Goal: Information Seeking & Learning: Learn about a topic

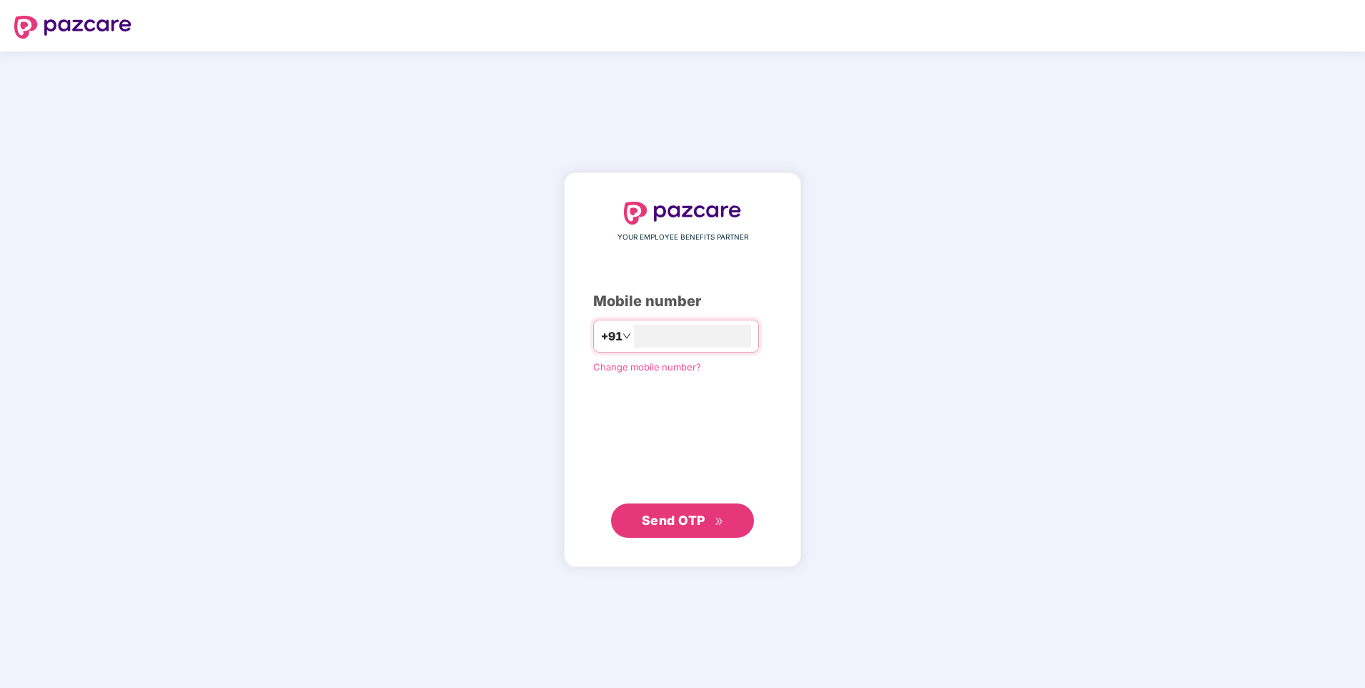
type input "**********"
click at [661, 517] on span "Send OTP" at bounding box center [674, 519] width 64 height 15
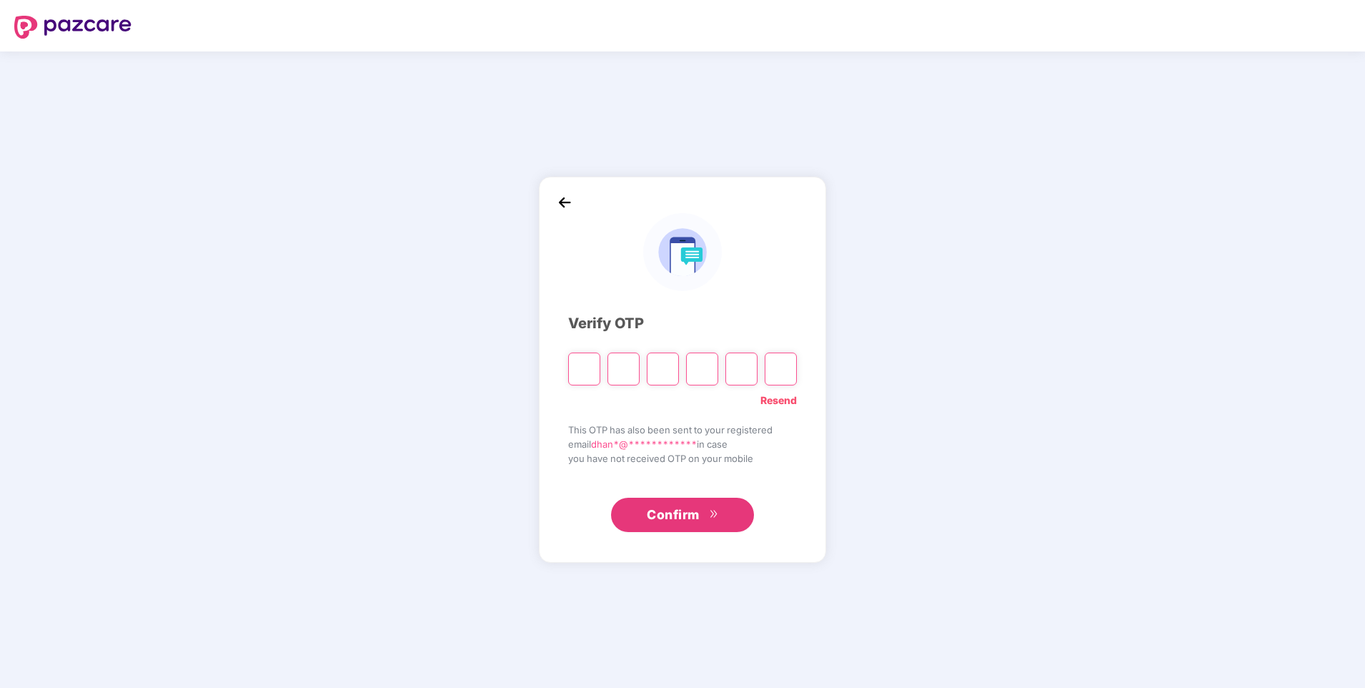
click at [583, 367] on input "Please enter verification code. Digit 1" at bounding box center [584, 368] width 32 height 33
type input "*"
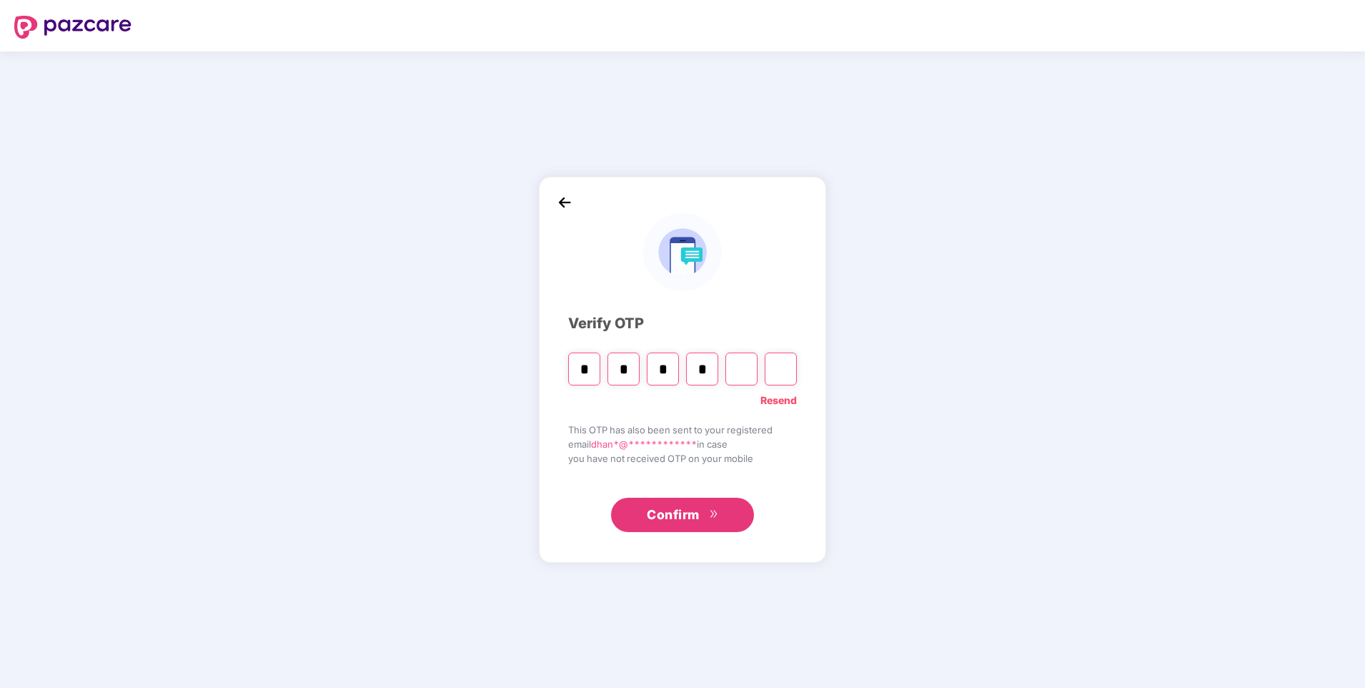
type input "*"
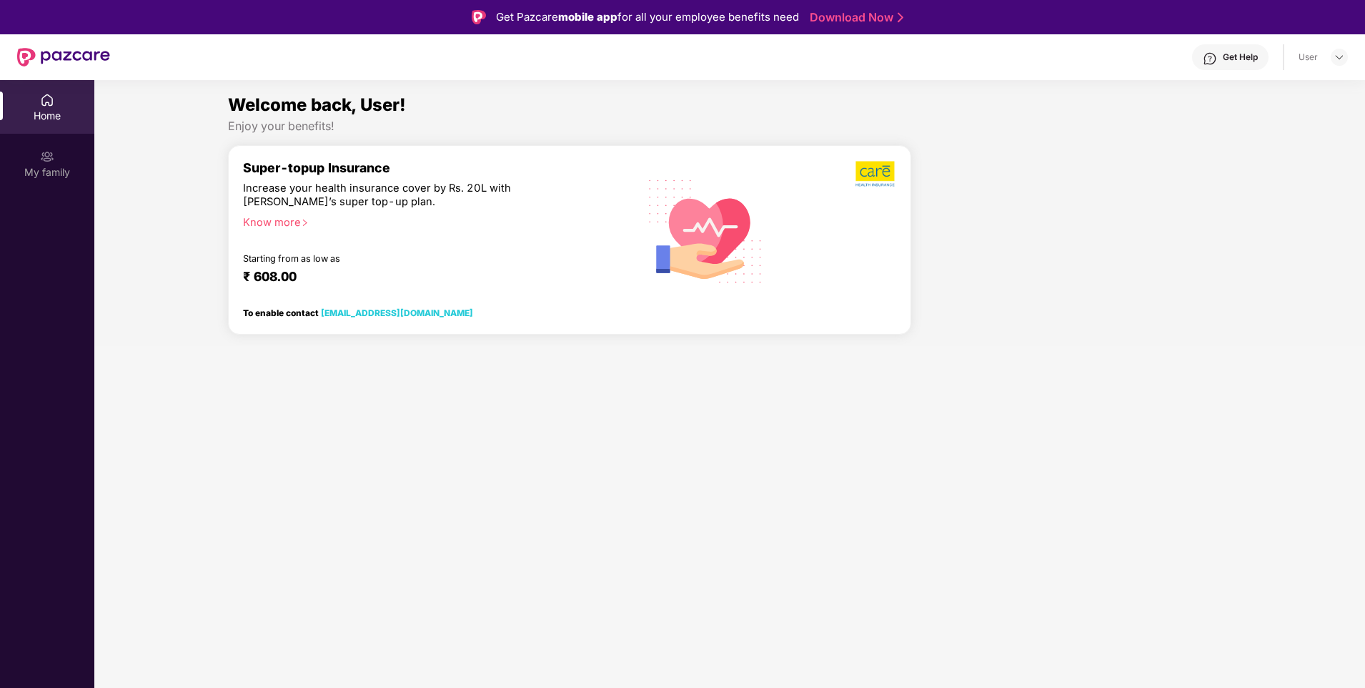
click at [54, 103] on img at bounding box center [47, 100] width 14 height 14
click at [43, 154] on img at bounding box center [47, 156] width 14 height 14
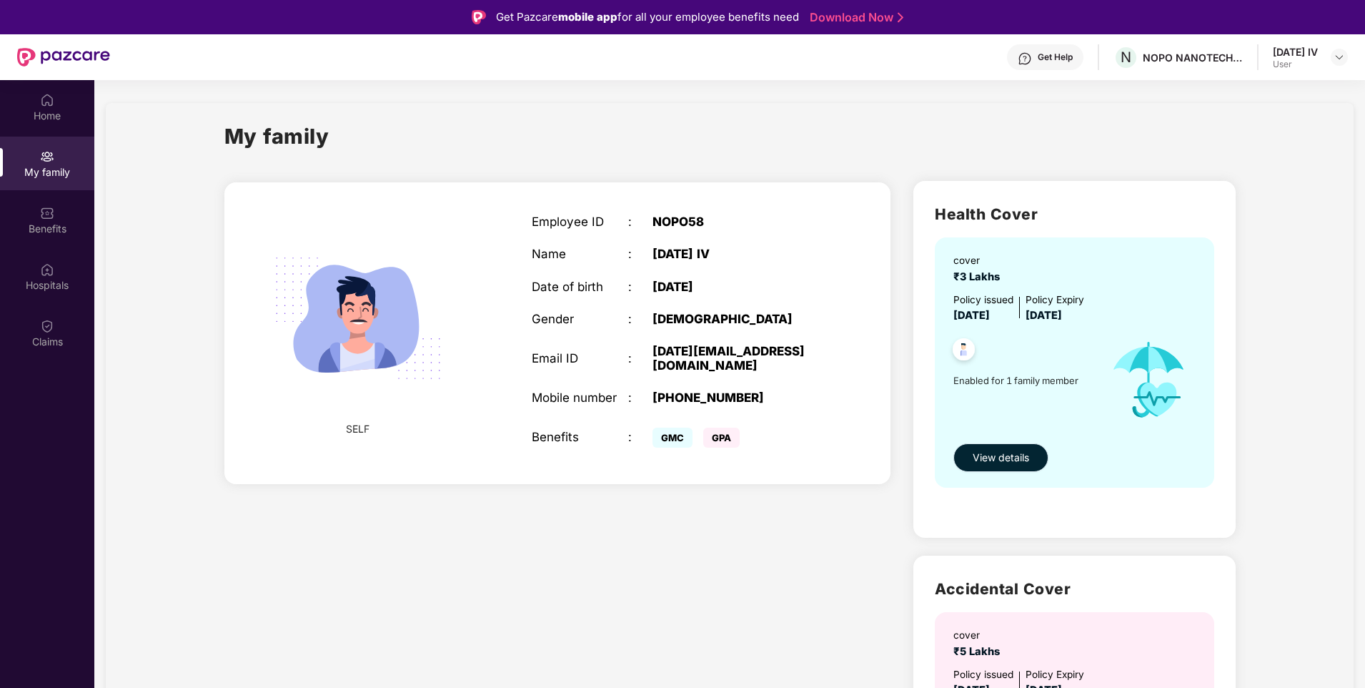
click at [1020, 458] on span "View details" at bounding box center [1001, 458] width 56 height 16
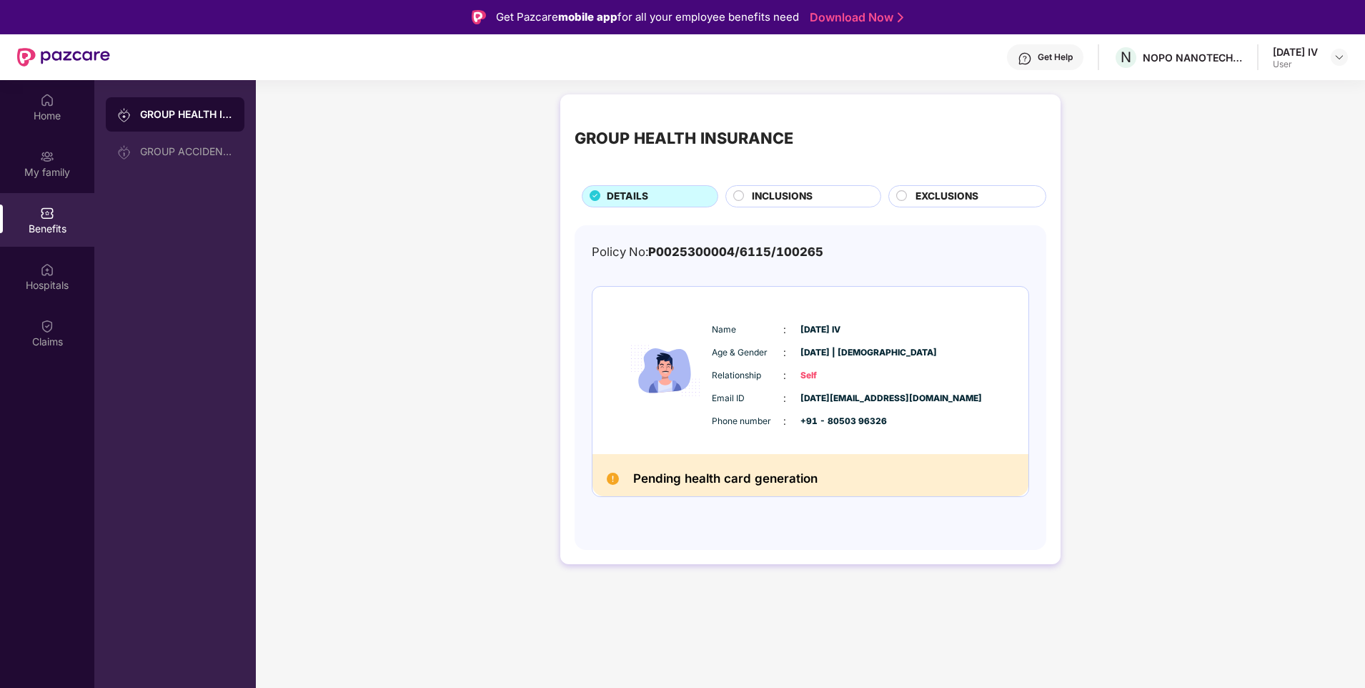
click at [608, 480] on img at bounding box center [613, 479] width 12 height 12
click at [613, 474] on img at bounding box center [613, 479] width 12 height 12
drag, startPoint x: 619, startPoint y: 475, endPoint x: 748, endPoint y: 484, distance: 129.0
click at [748, 484] on div "Pending health card generation" at bounding box center [811, 475] width 436 height 42
drag, startPoint x: 748, startPoint y: 484, endPoint x: 887, endPoint y: 504, distance: 140.8
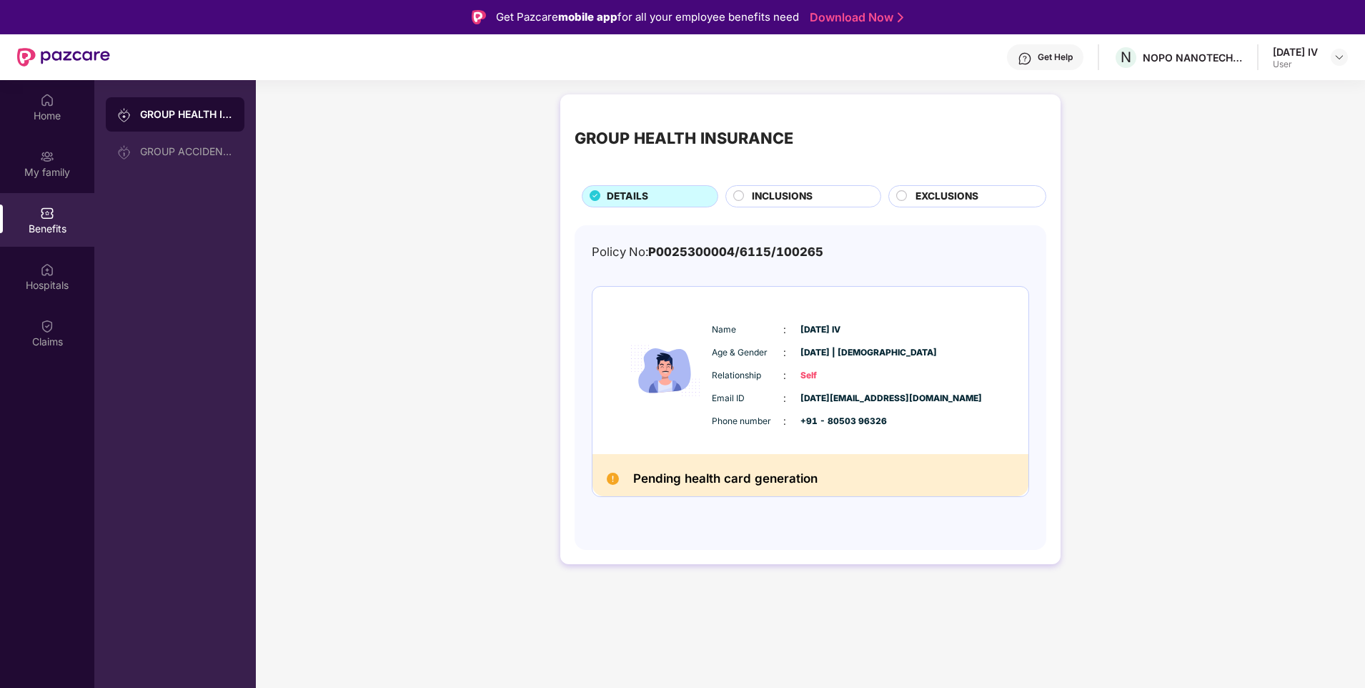
click at [887, 504] on div "Policy No: P0025300004/6115/100265 Name : [DATE][PERSON_NAME] Age & Gender : [D…" at bounding box center [811, 380] width 438 height 277
click at [743, 200] on icon at bounding box center [738, 195] width 11 height 11
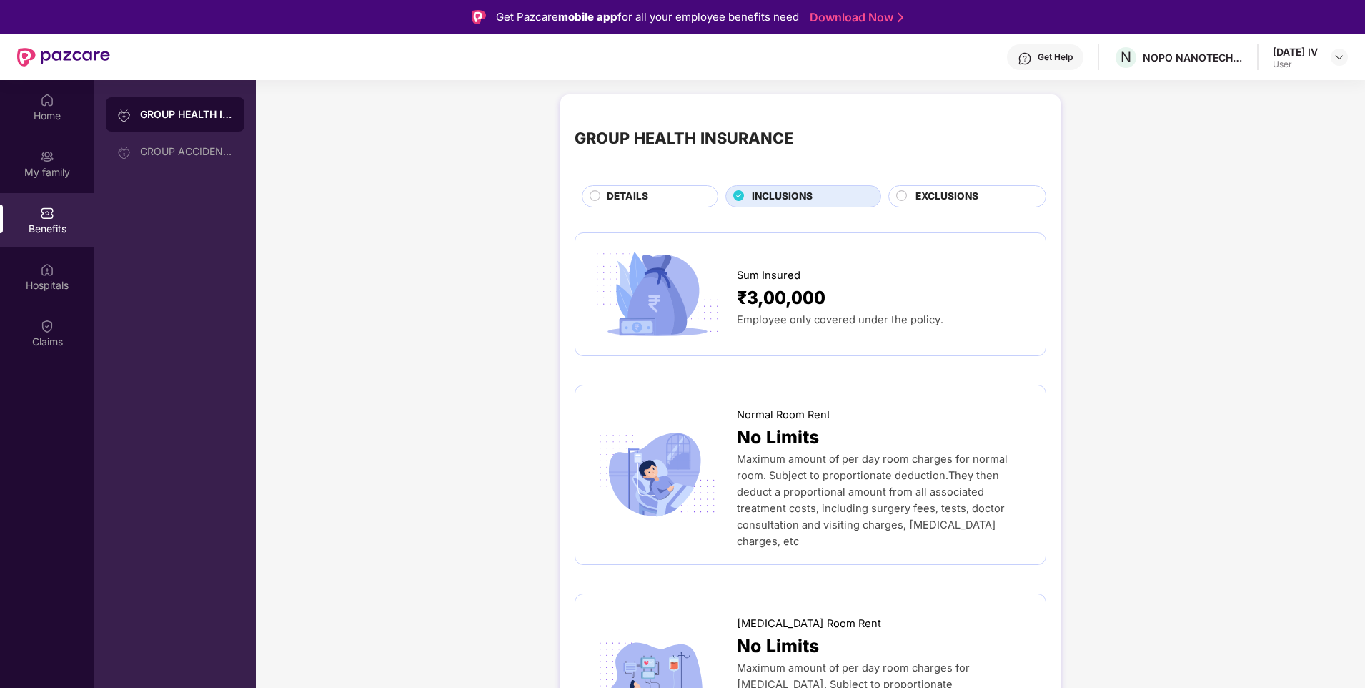
click at [902, 199] on circle at bounding box center [902, 195] width 10 height 10
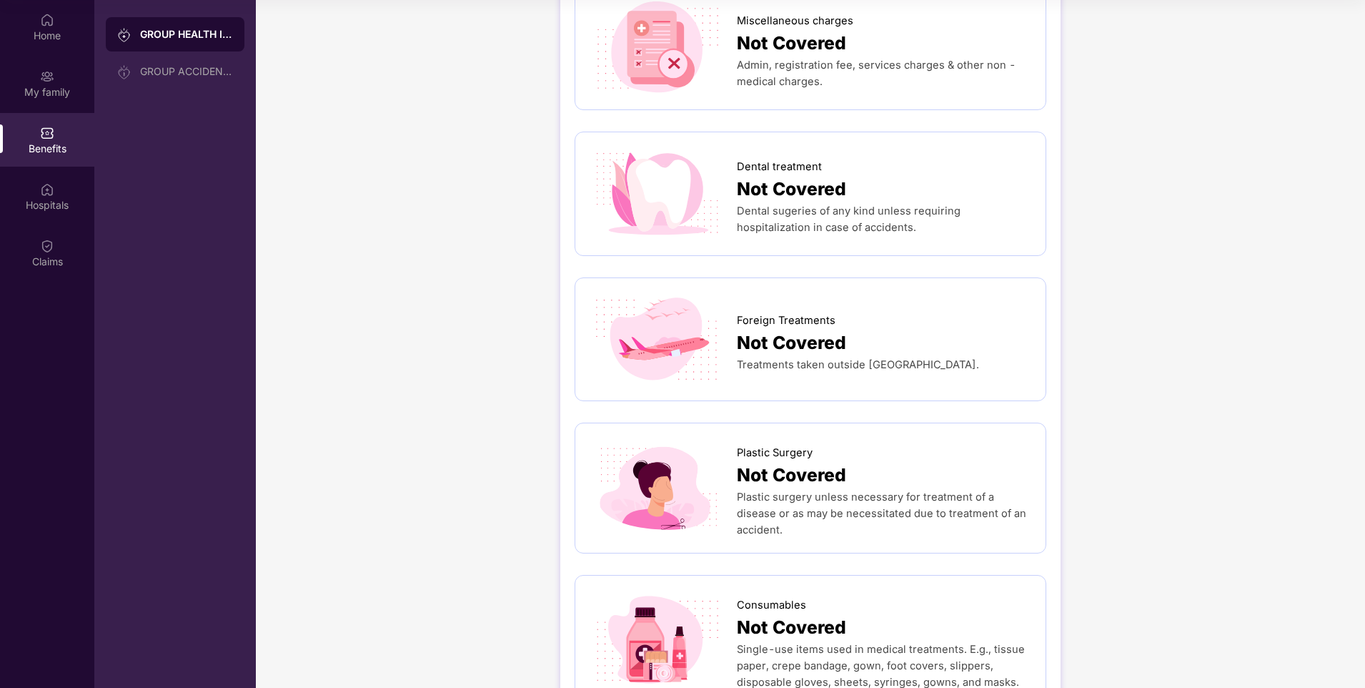
scroll to position [317, 0]
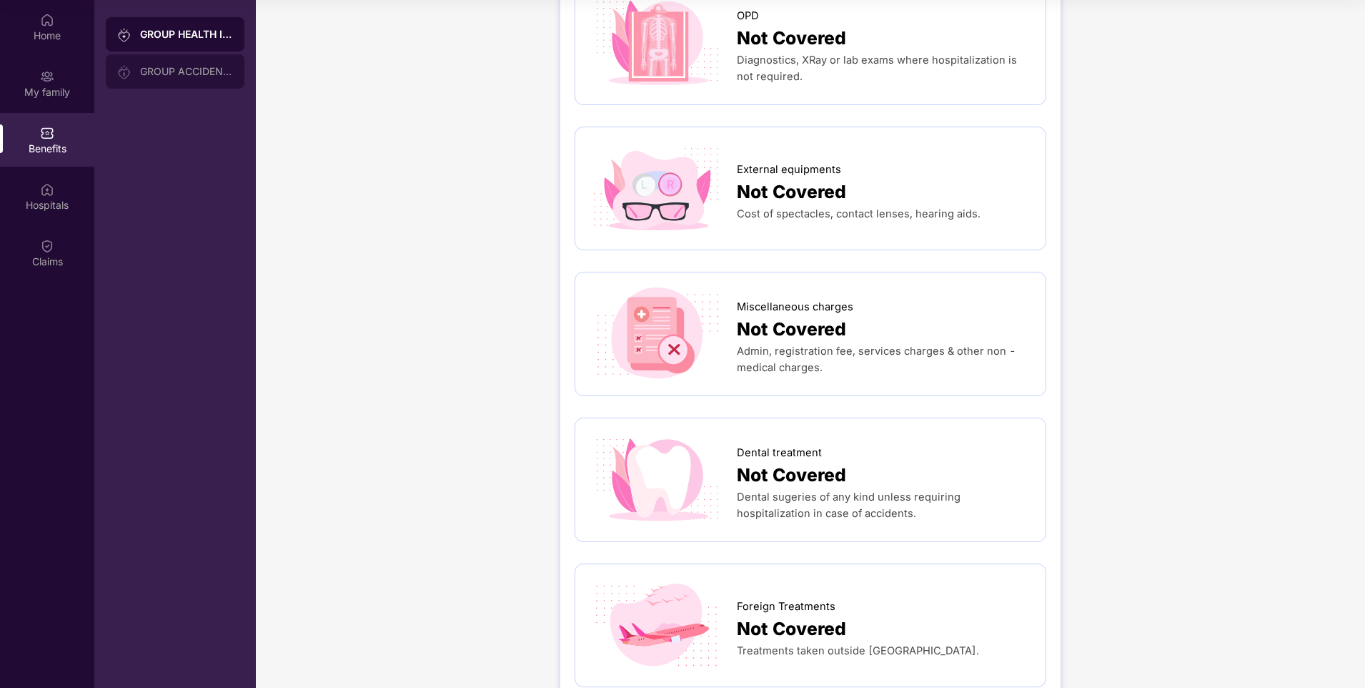
click at [208, 76] on div "GROUP ACCIDENTAL INSURANCE" at bounding box center [186, 71] width 93 height 11
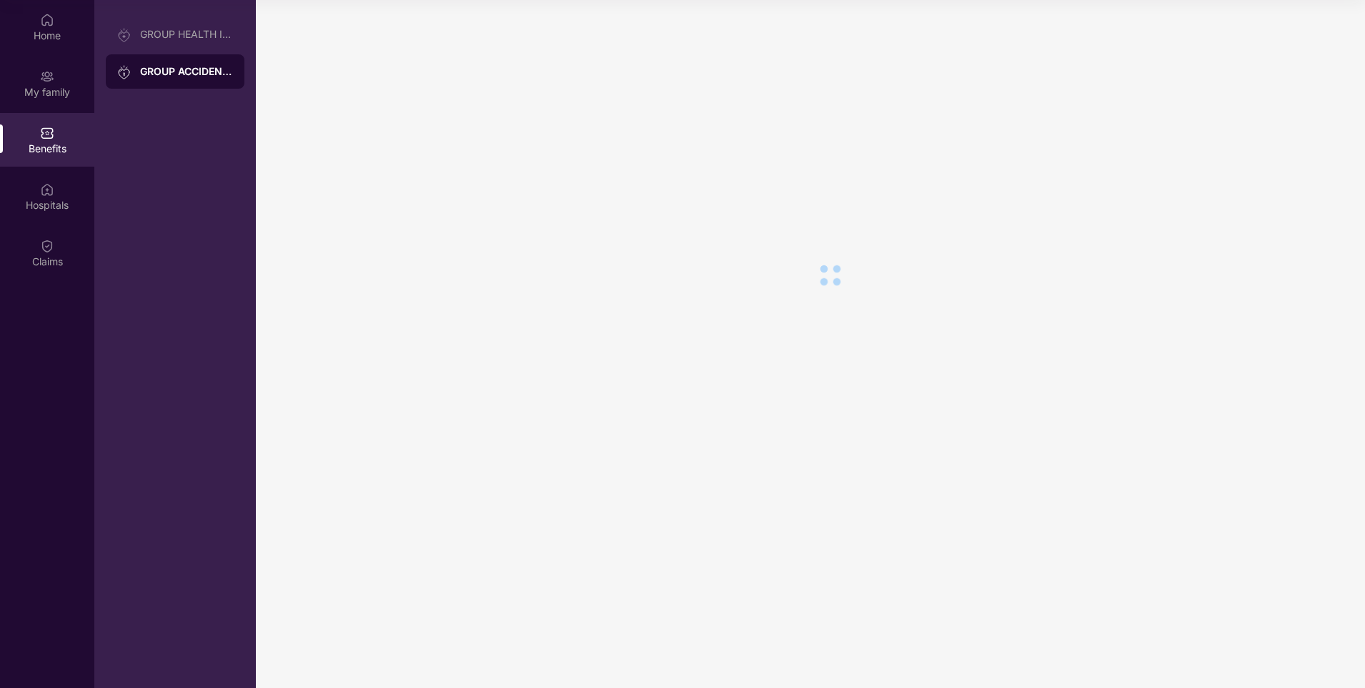
scroll to position [0, 0]
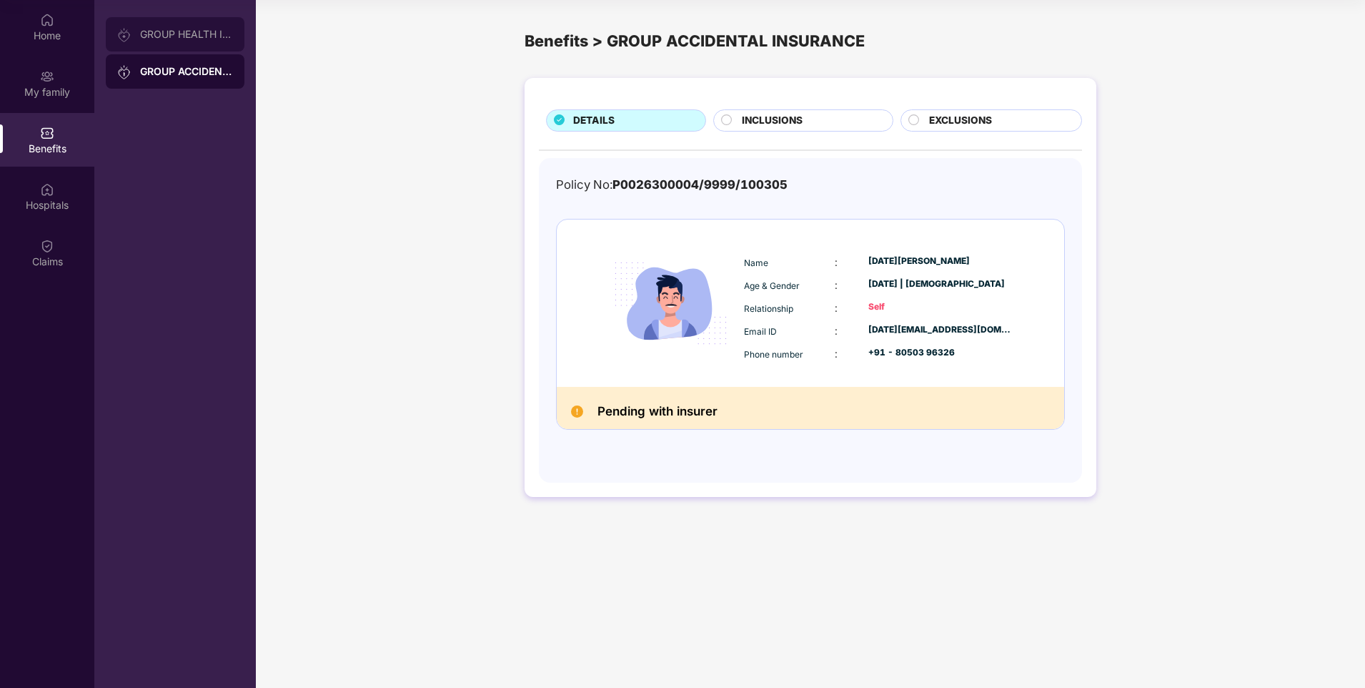
click at [200, 35] on div "GROUP HEALTH INSURANCE" at bounding box center [186, 34] width 93 height 11
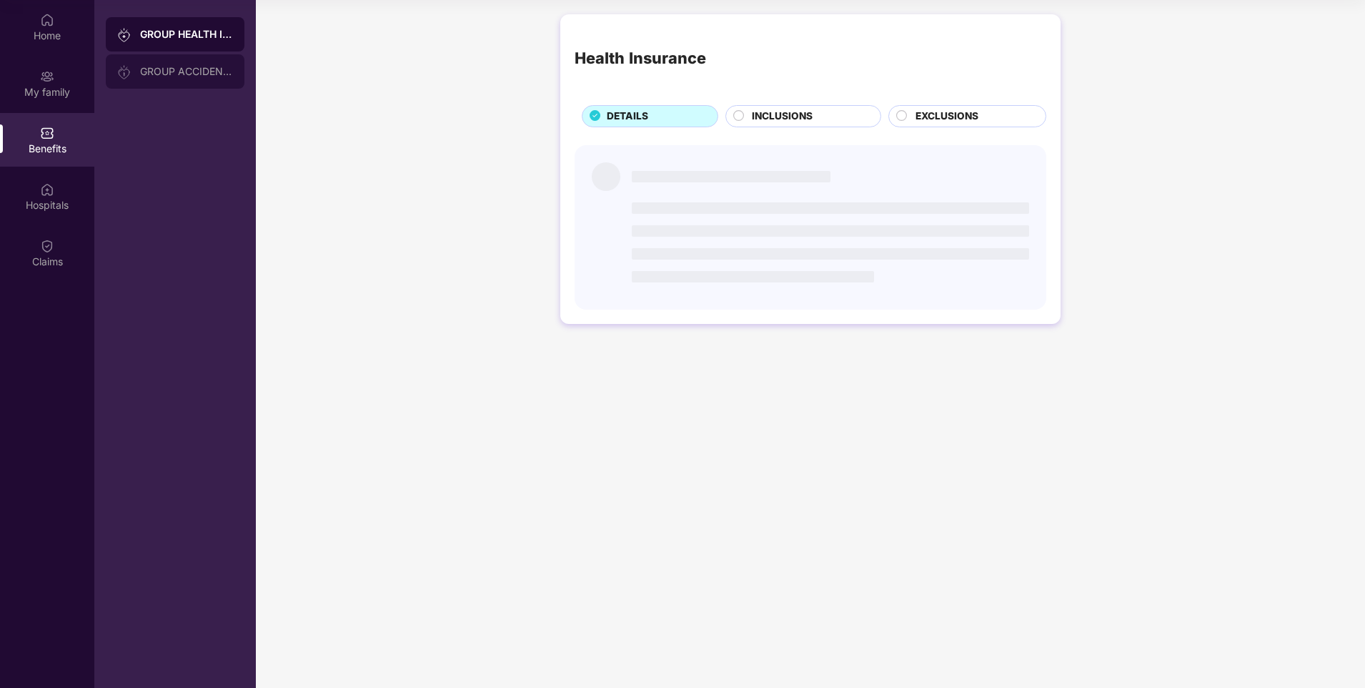
click at [200, 69] on div "GROUP ACCIDENTAL INSURANCE" at bounding box center [186, 71] width 93 height 11
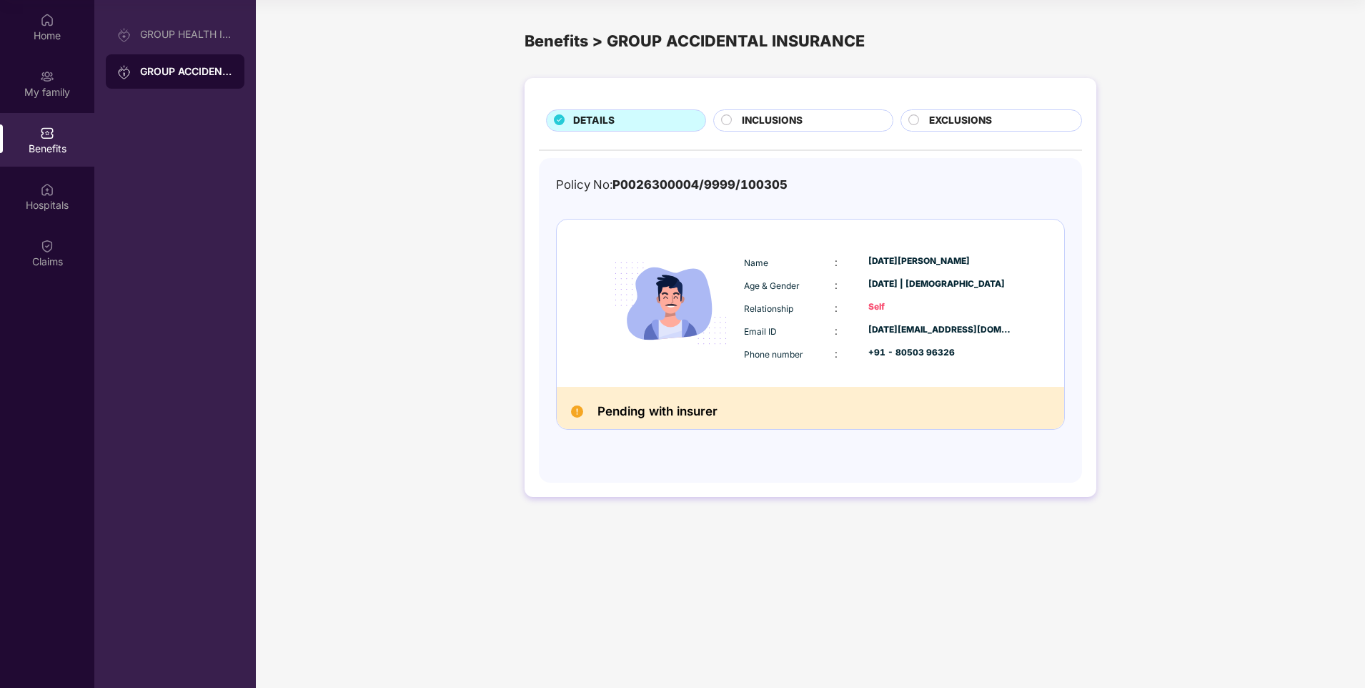
click at [758, 122] on span "INCLUSIONS" at bounding box center [772, 121] width 61 height 16
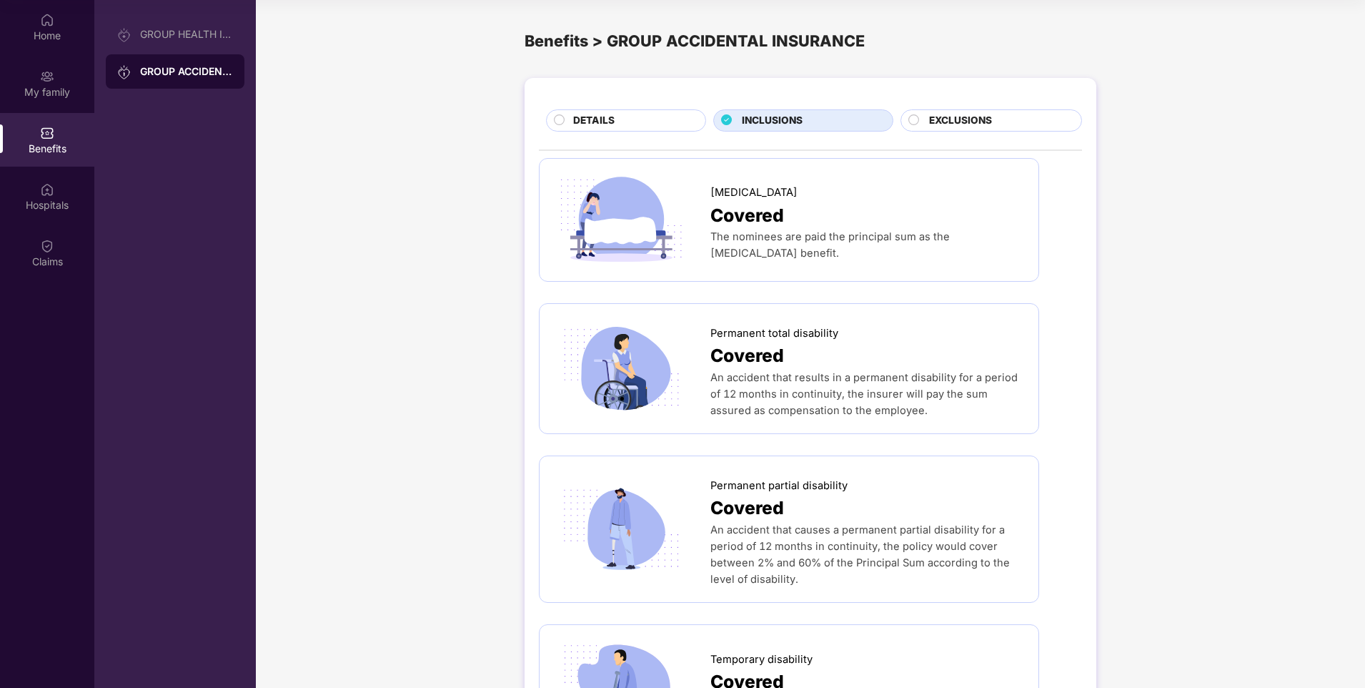
click at [938, 117] on span "EXCLUSIONS" at bounding box center [960, 121] width 63 height 16
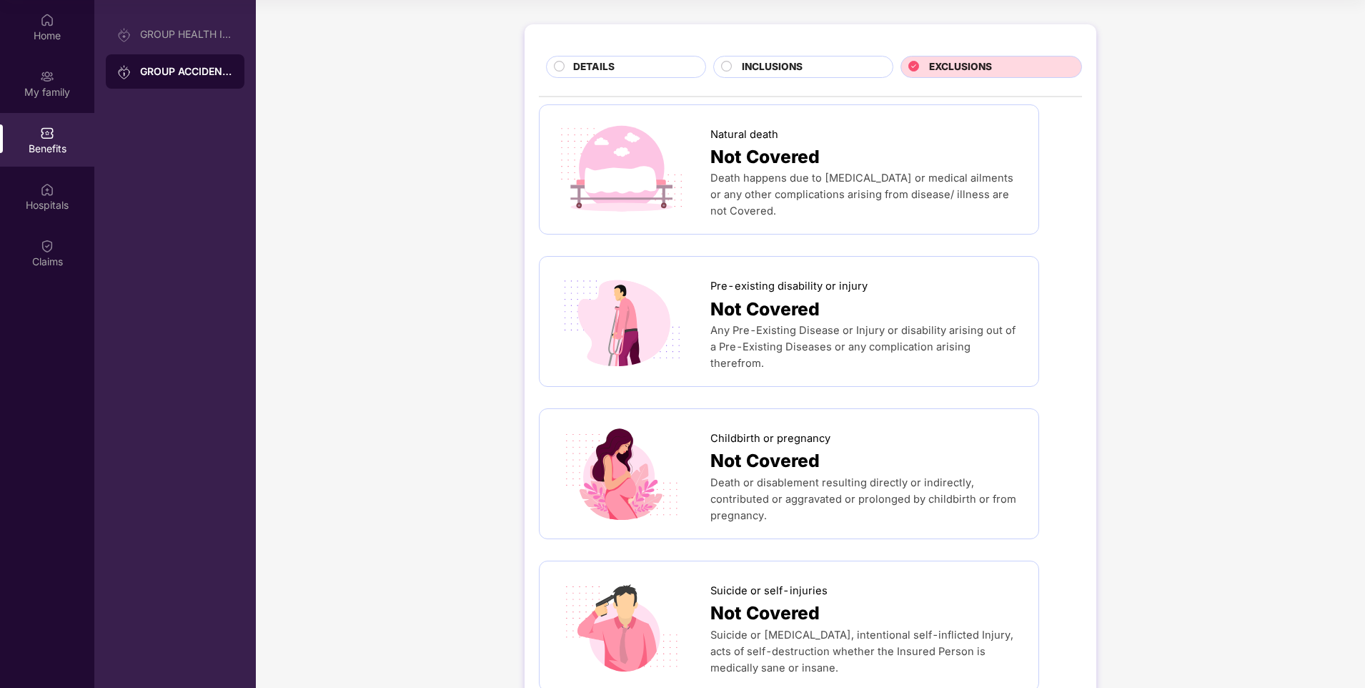
scroll to position [143, 0]
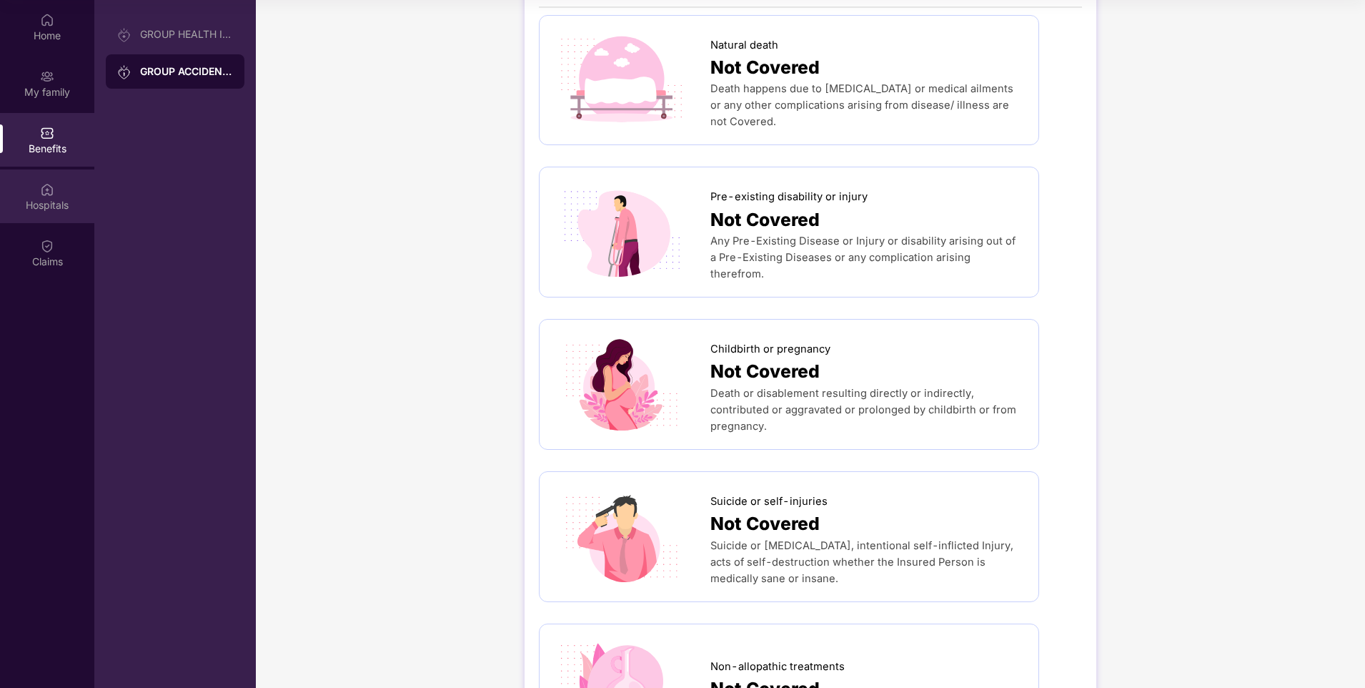
click at [49, 189] on img at bounding box center [47, 189] width 14 height 14
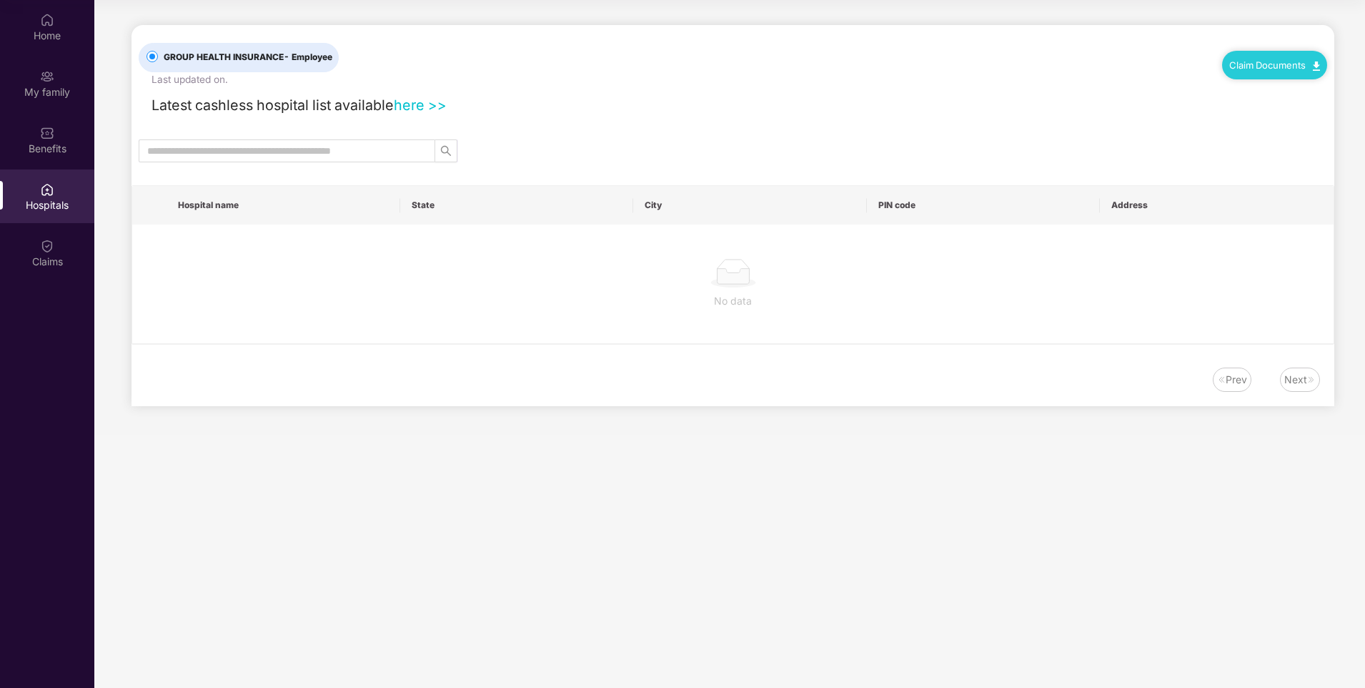
scroll to position [0, 0]
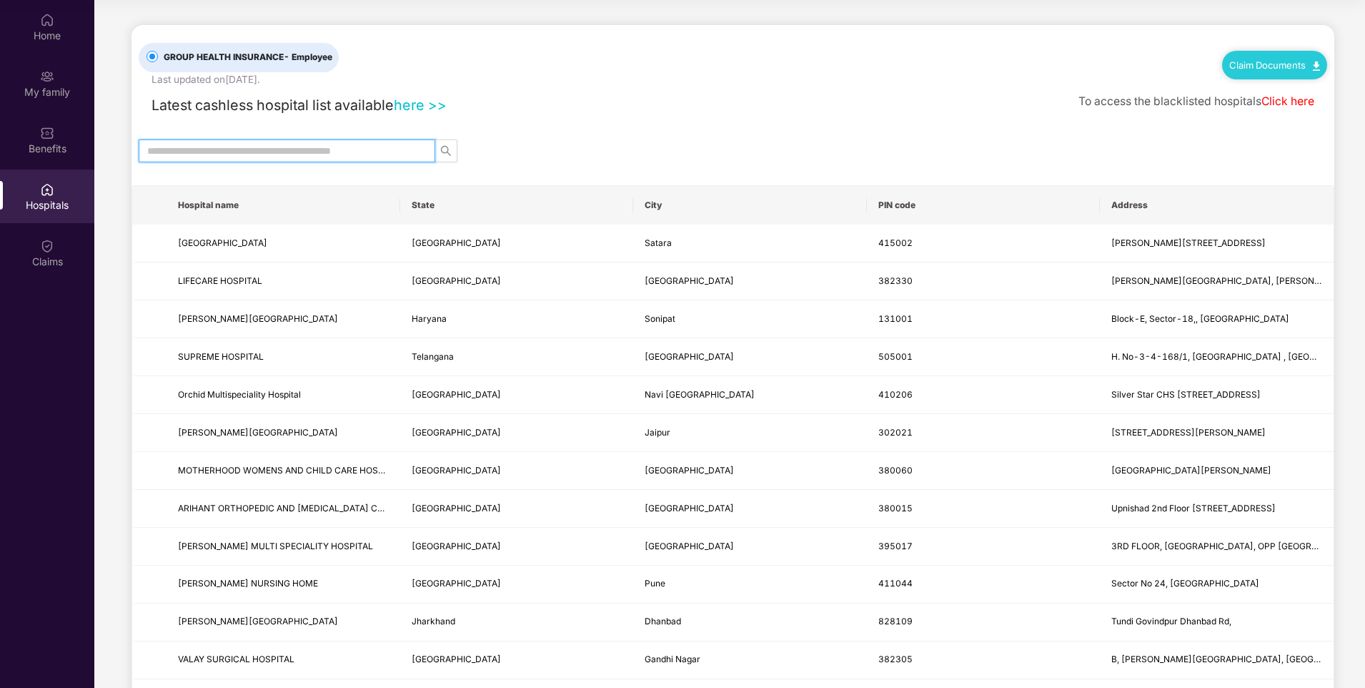
click at [395, 143] on input "text" at bounding box center [281, 151] width 268 height 16
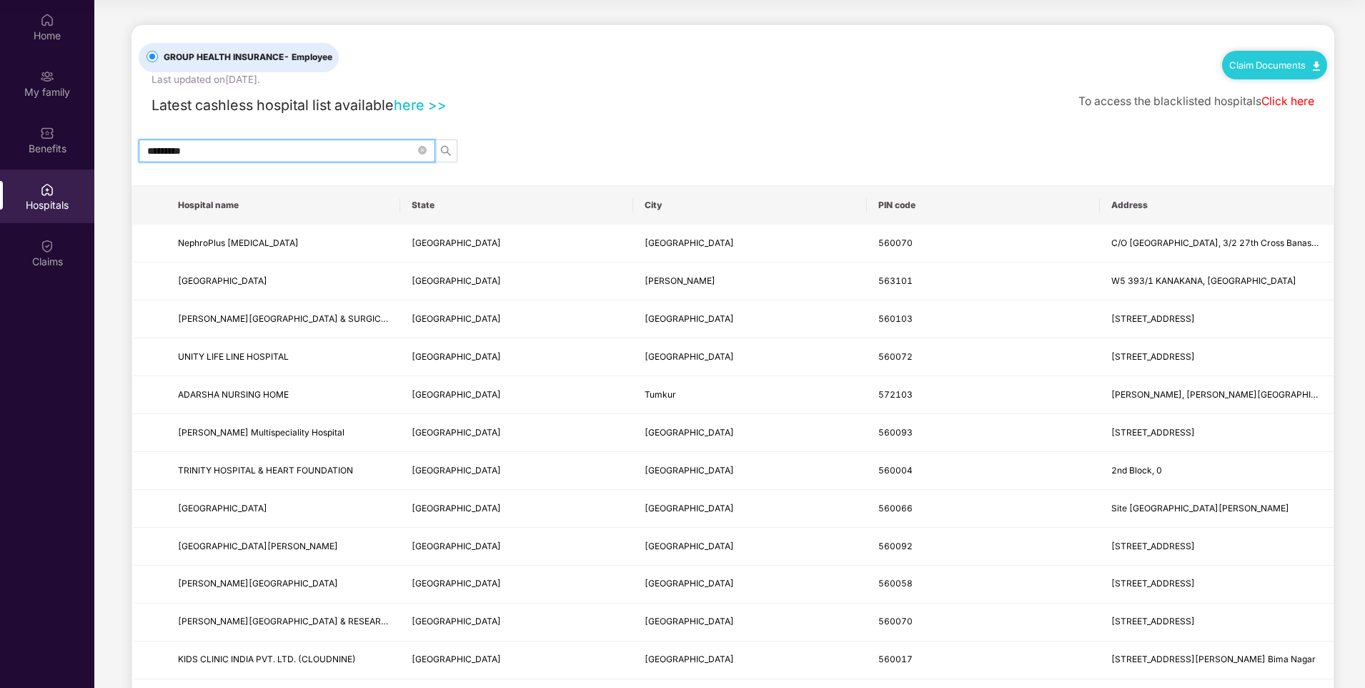
type input "*********"
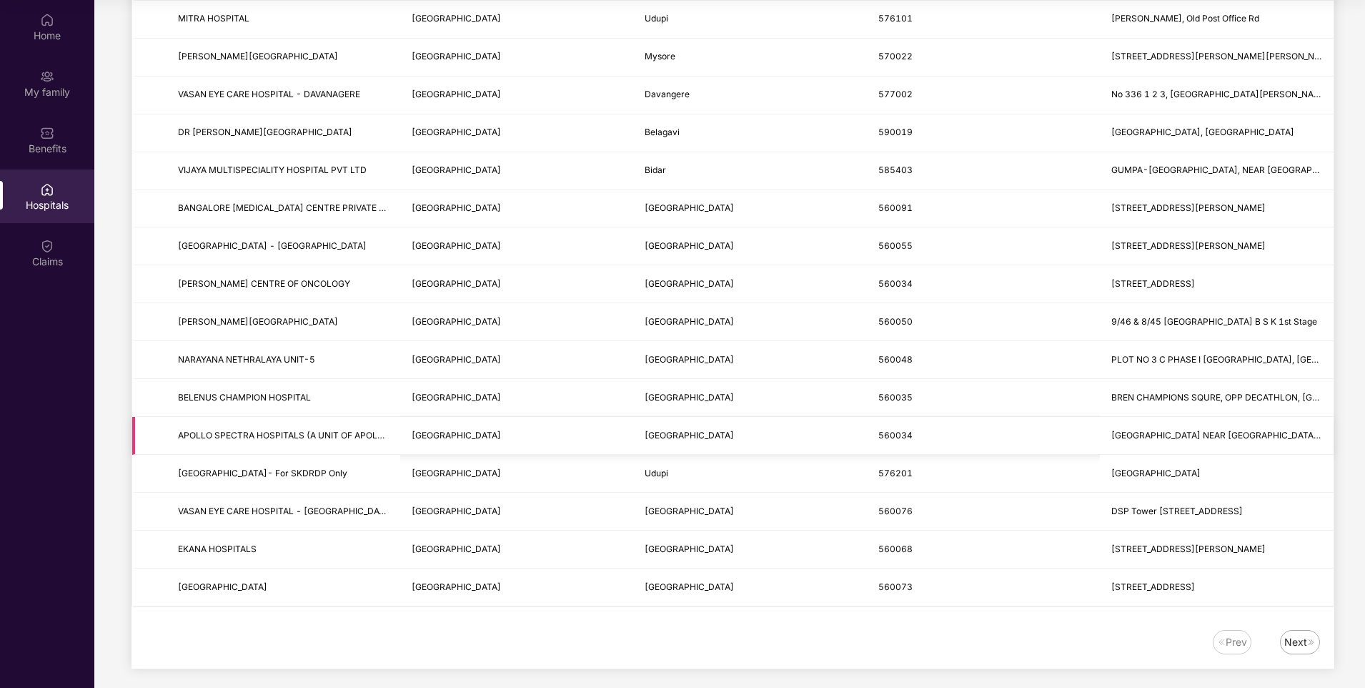
scroll to position [1521, 0]
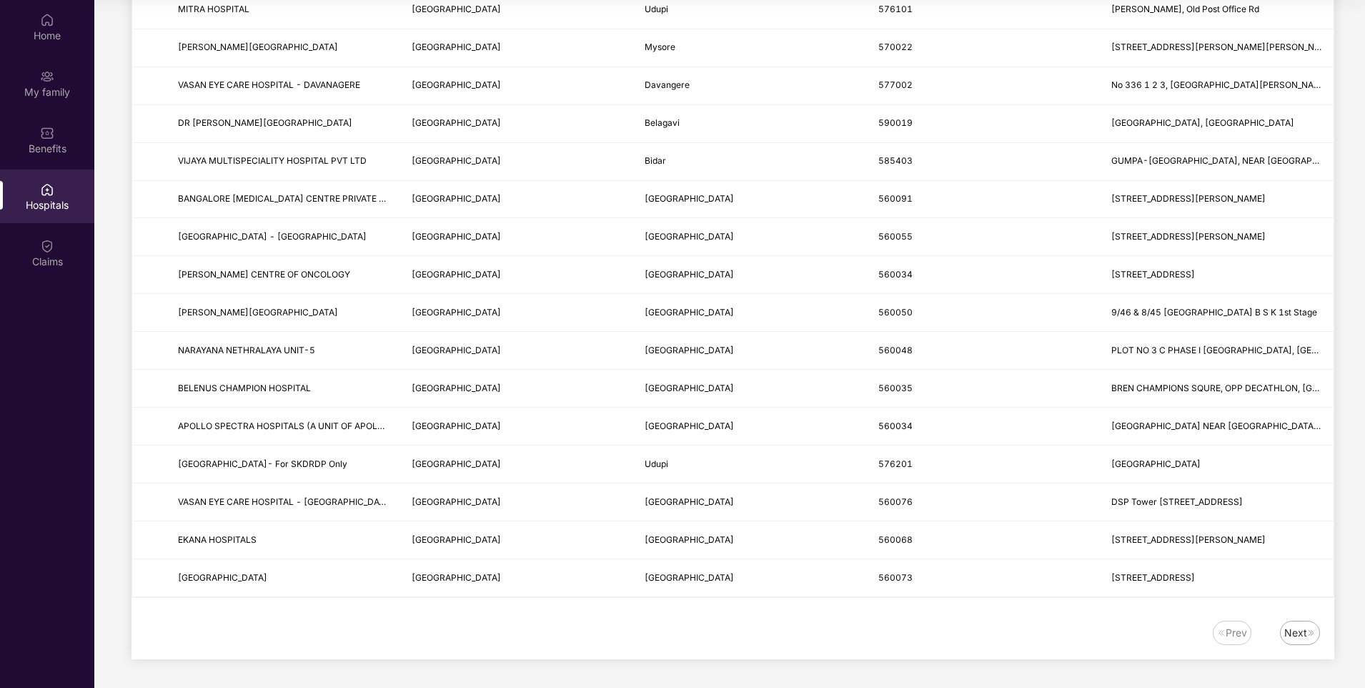
click at [1302, 631] on div "Next" at bounding box center [1296, 633] width 23 height 16
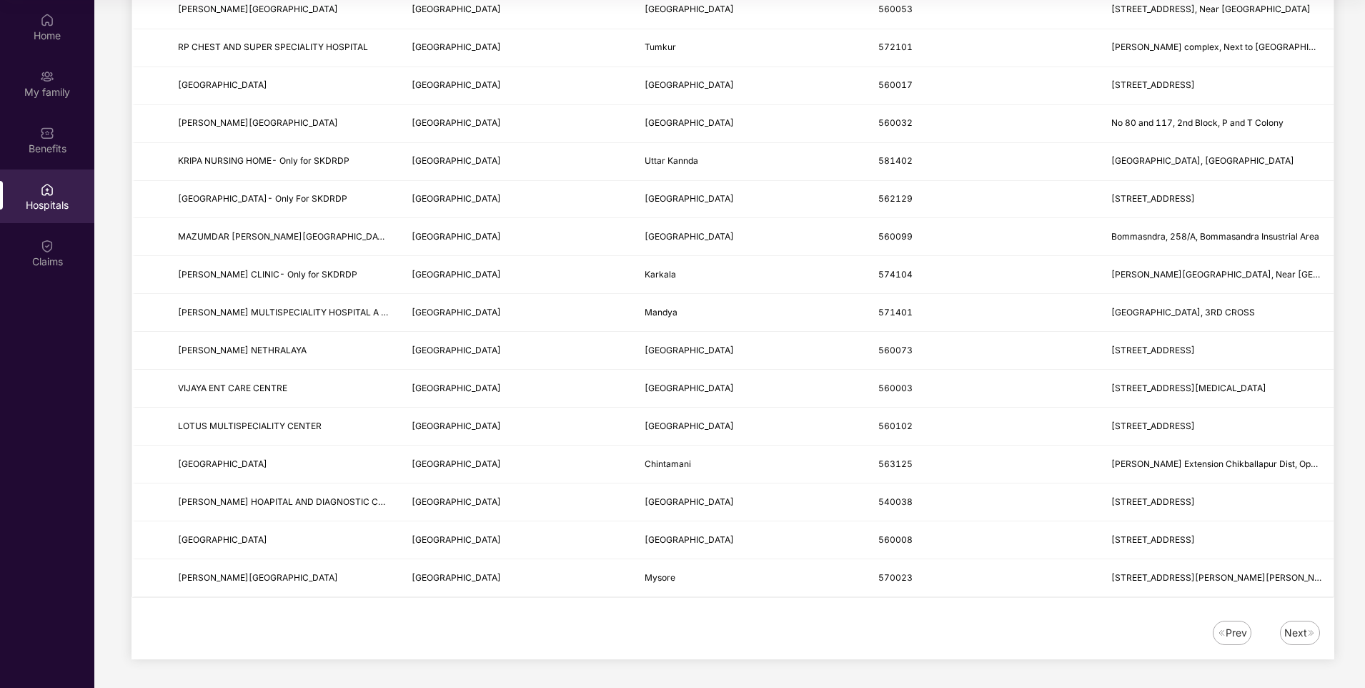
click at [1295, 643] on div "Next" at bounding box center [1300, 633] width 40 height 24
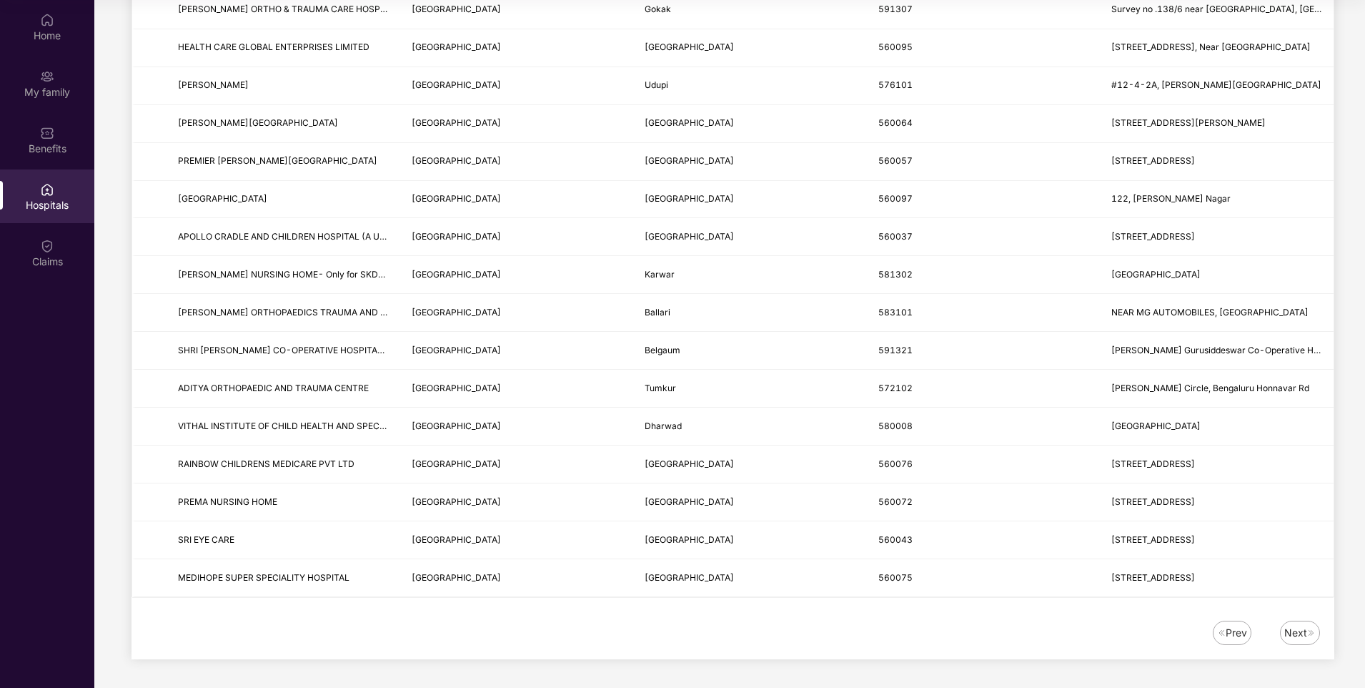
click at [1296, 633] on div "Next" at bounding box center [1296, 633] width 23 height 16
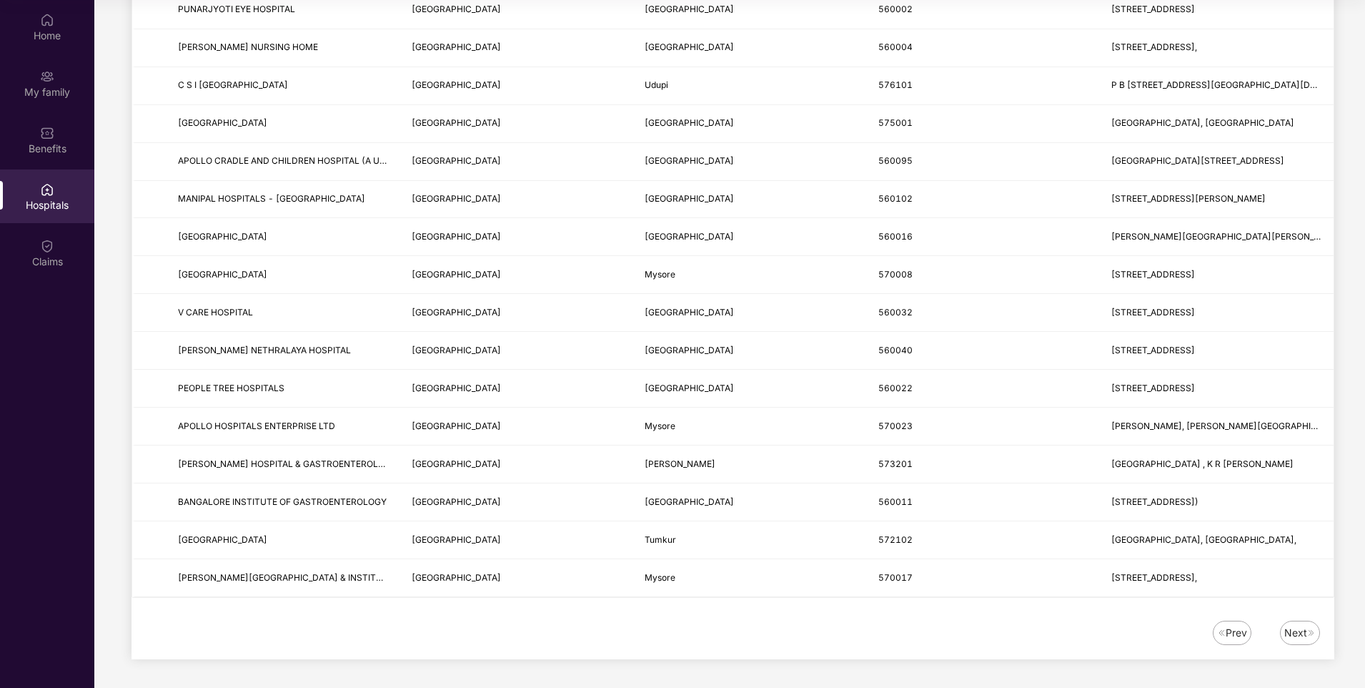
click at [1309, 633] on img at bounding box center [1312, 632] width 9 height 9
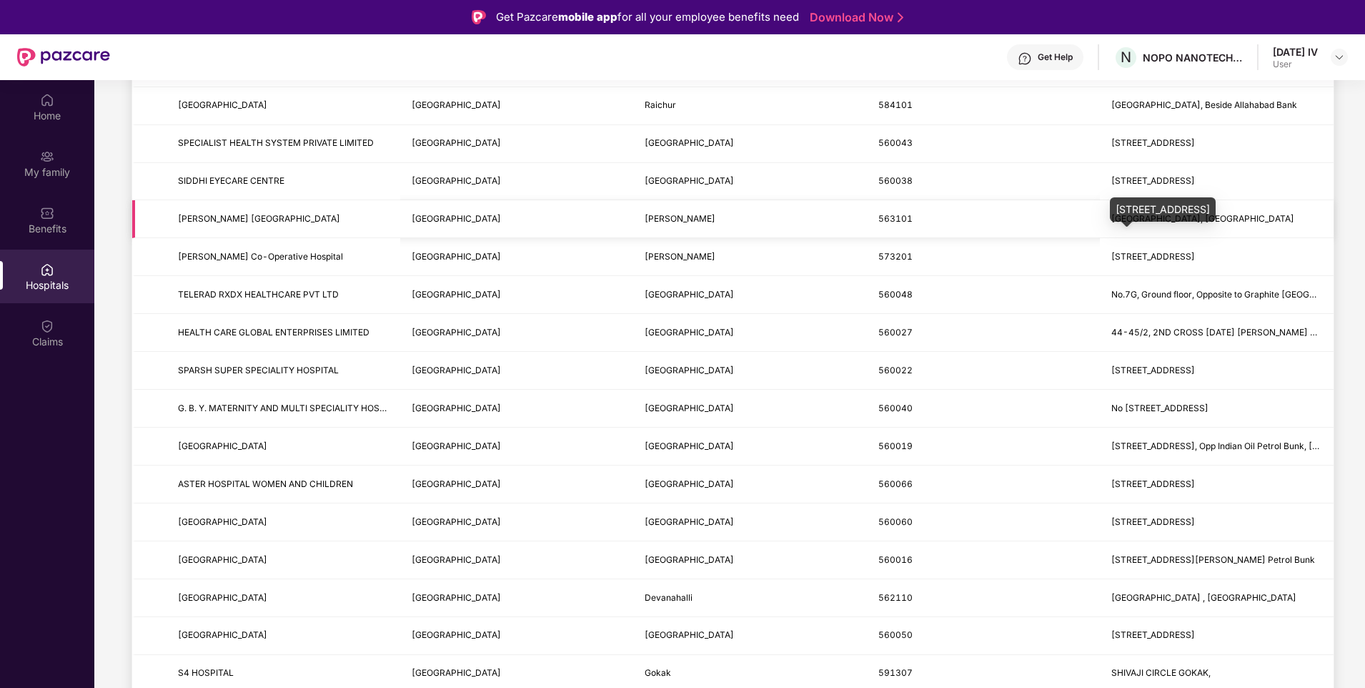
scroll to position [734, 0]
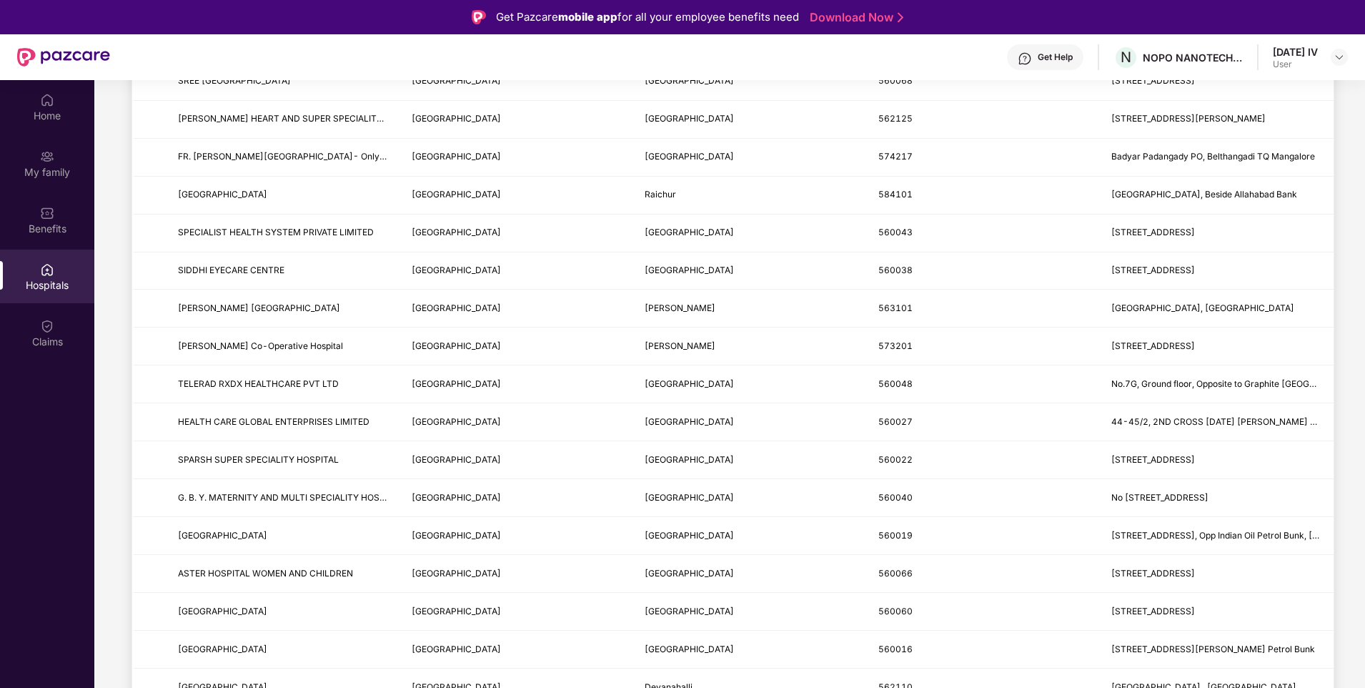
drag, startPoint x: 1358, startPoint y: 340, endPoint x: 1358, endPoint y: 290, distance: 50.8
click at [1358, 290] on main "GROUP HEALTH INSURANCE - Employee Last updated on [DATE] . Claim Documents Late…" at bounding box center [729, 450] width 1271 height 2208
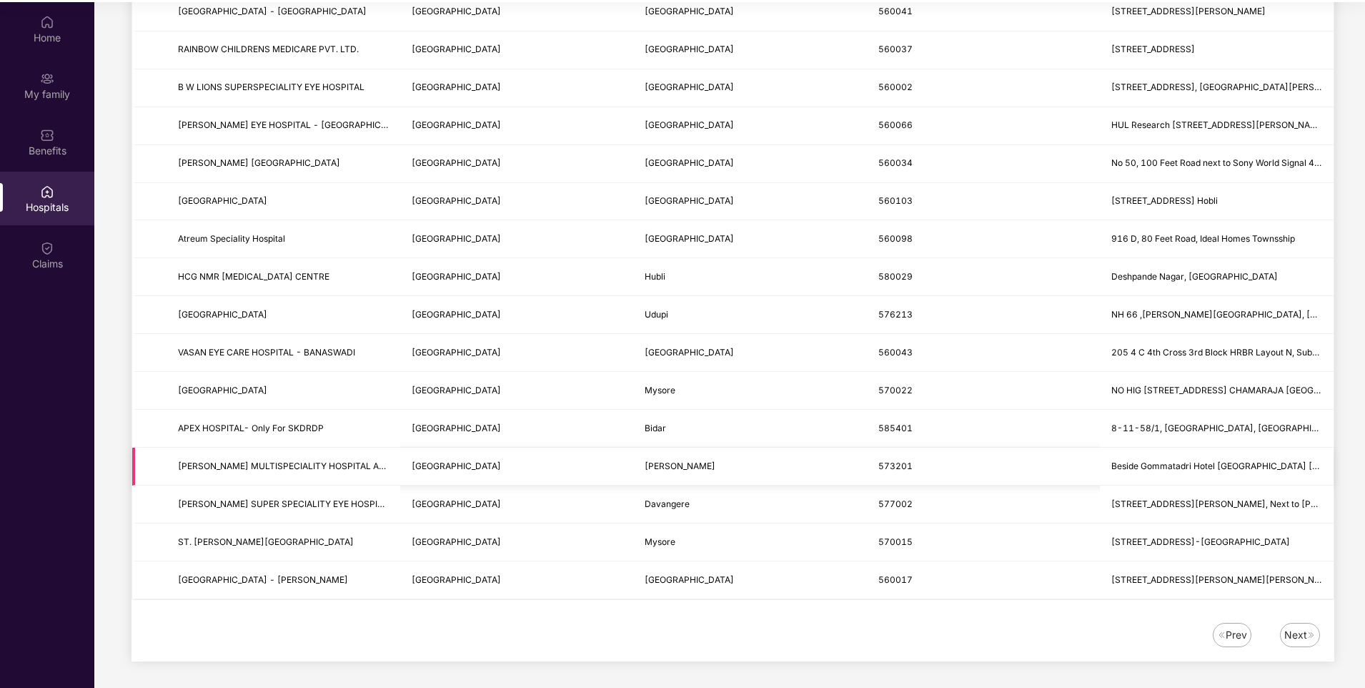
scroll to position [80, 0]
click at [1305, 636] on div "Next" at bounding box center [1296, 633] width 23 height 16
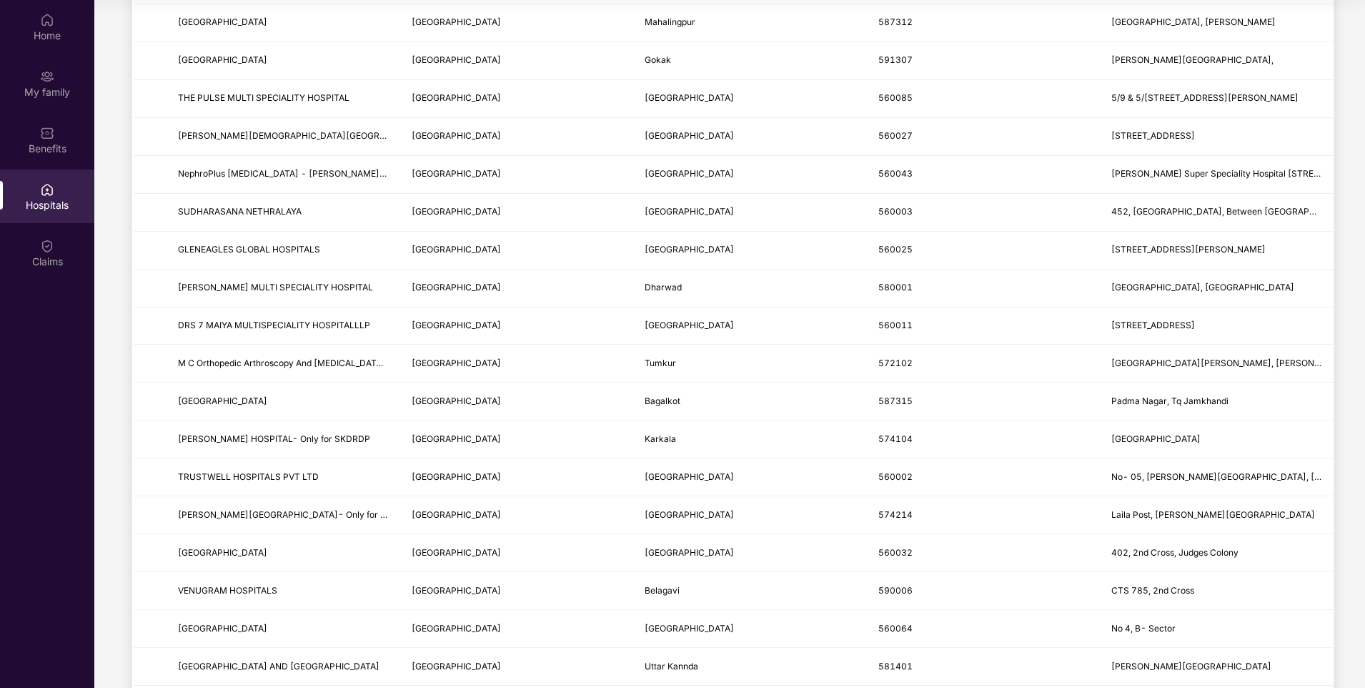
scroll to position [1235, 0]
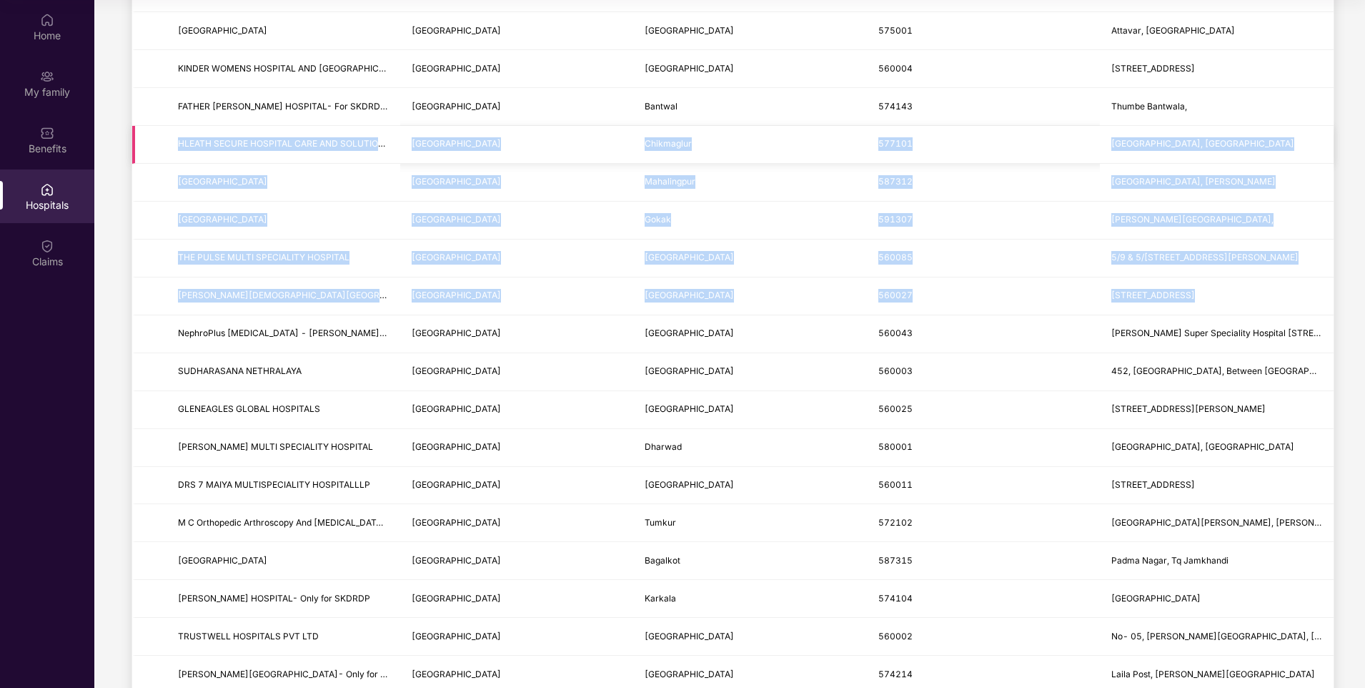
drag, startPoint x: 133, startPoint y: 325, endPoint x: 144, endPoint y: 146, distance: 179.1
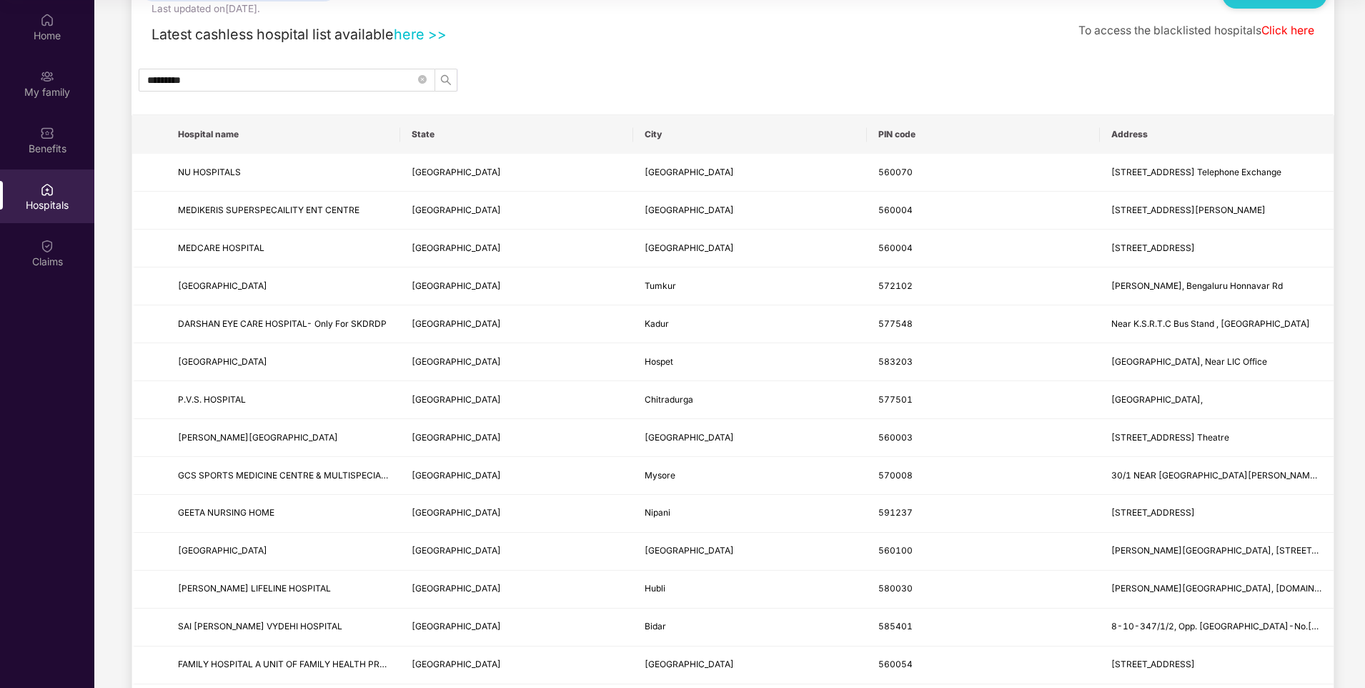
scroll to position [71, 0]
click at [426, 75] on icon "close-circle" at bounding box center [422, 78] width 9 height 9
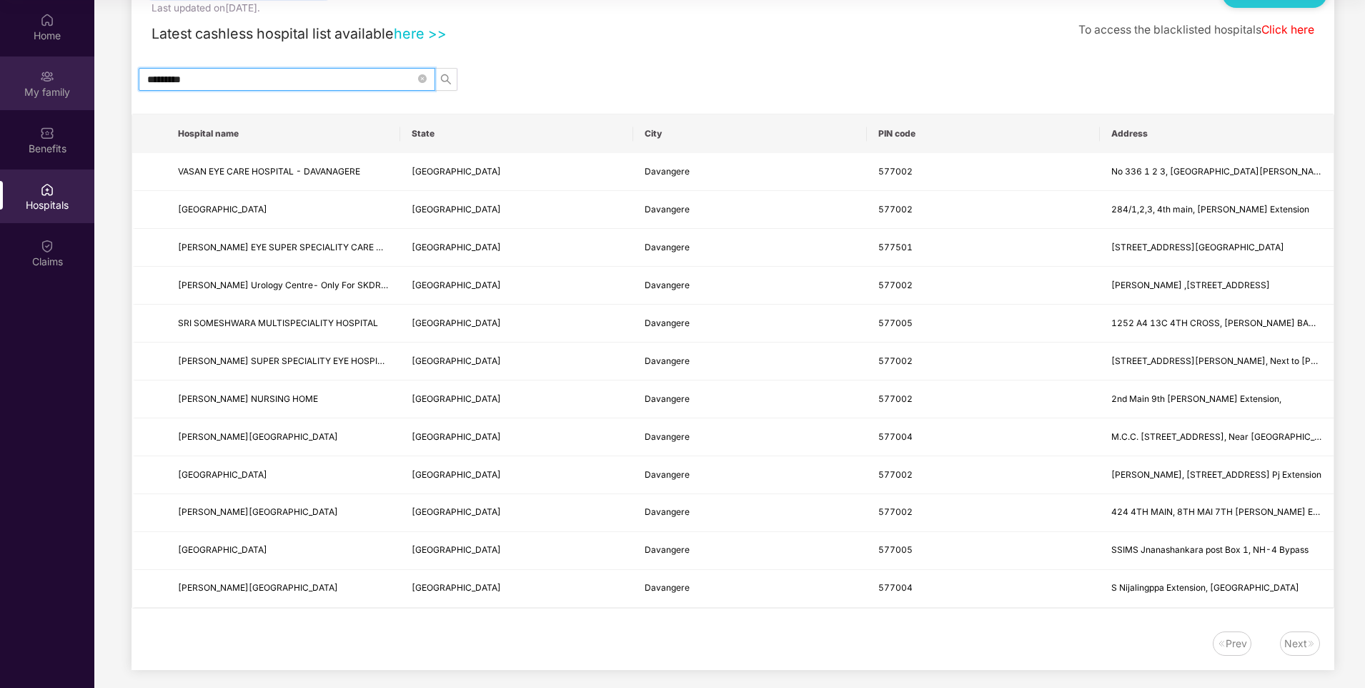
drag, startPoint x: 159, startPoint y: 95, endPoint x: 6, endPoint y: 90, distance: 153.1
click at [6, 90] on div "Home My family Benefits Hospitals Claims GROUP HEALTH INSURANCE - Employee Last…" at bounding box center [682, 344] width 1365 height 688
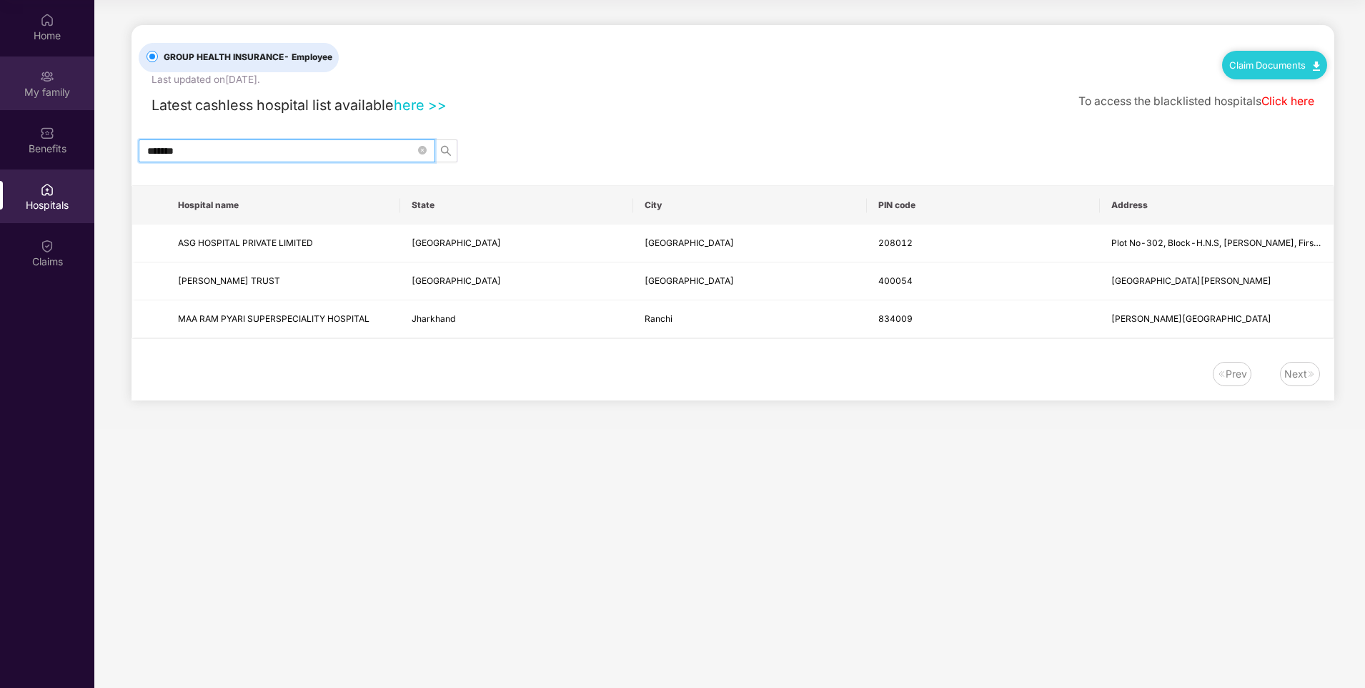
scroll to position [0, 0]
type input "*"
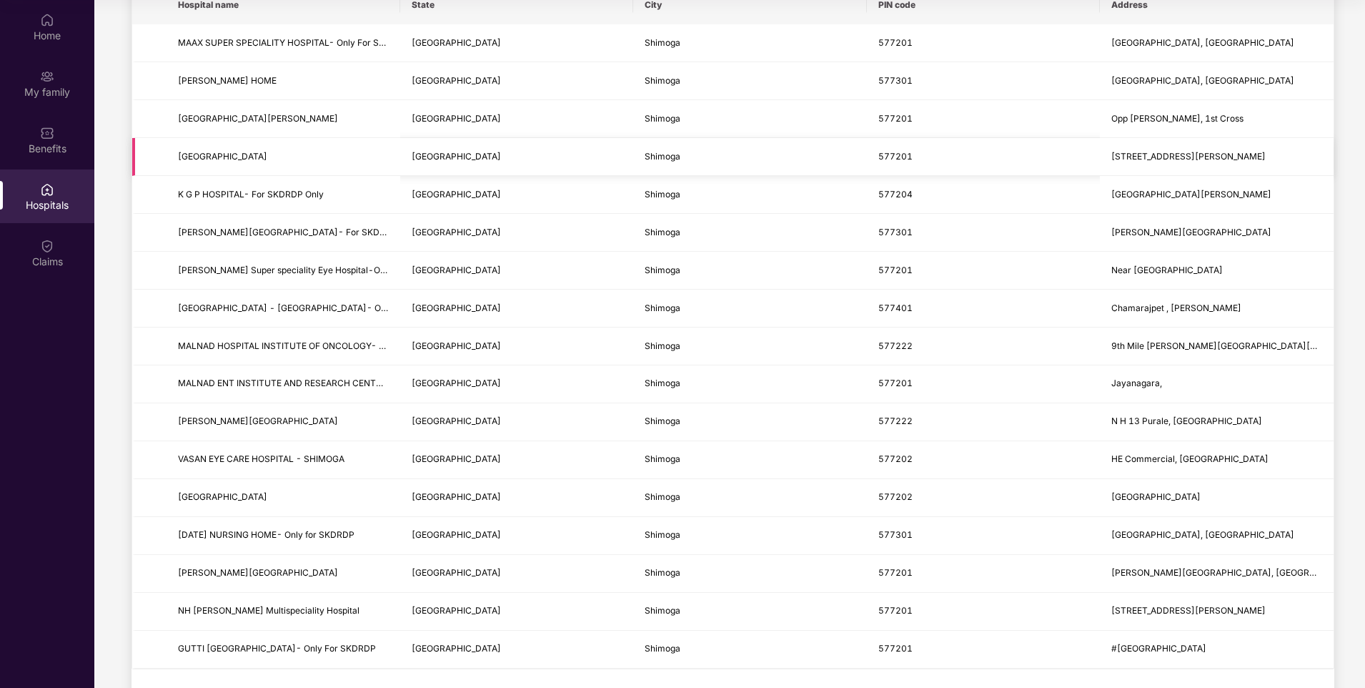
scroll to position [272, 0]
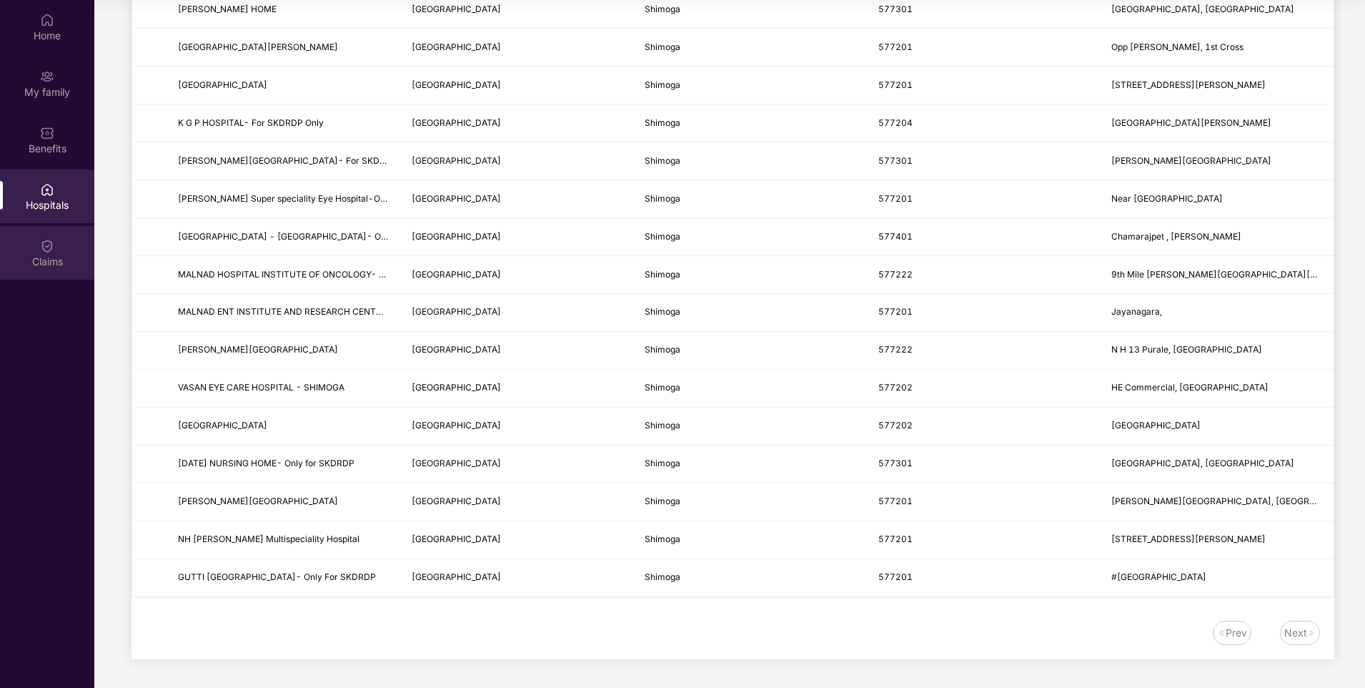
type input "*******"
click at [44, 251] on img at bounding box center [47, 245] width 14 height 14
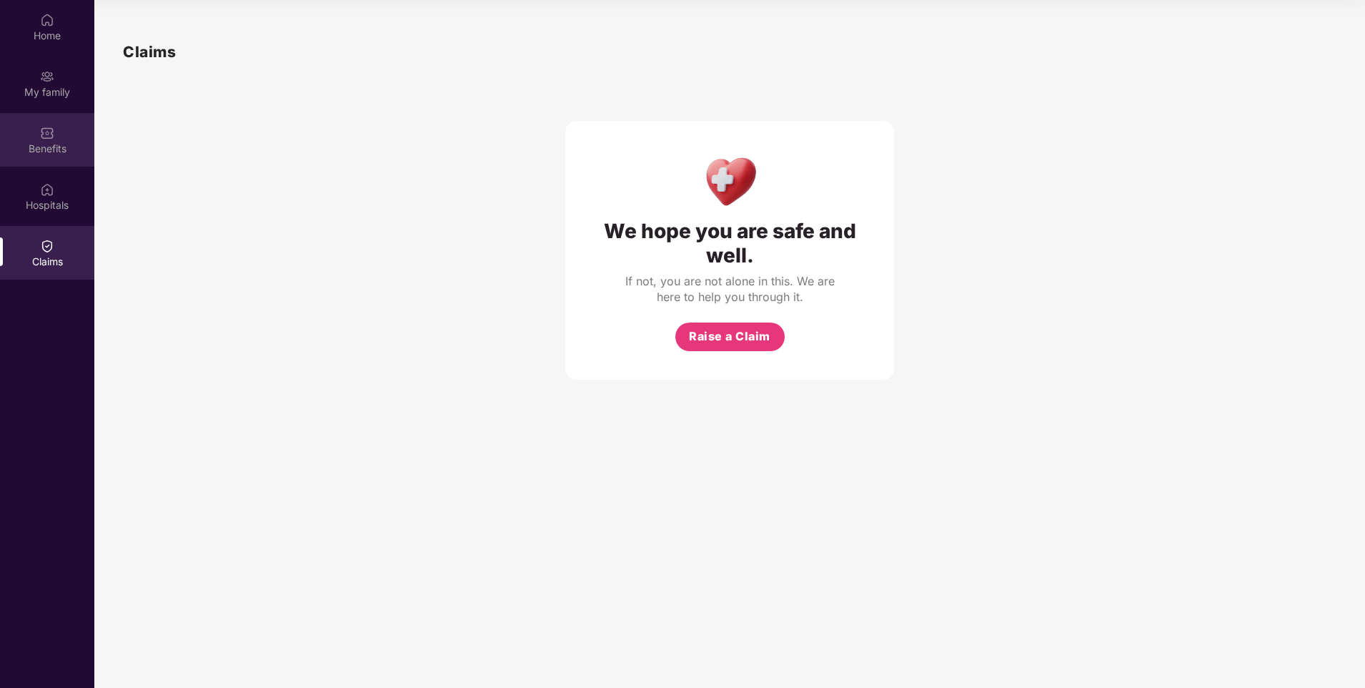
click at [59, 138] on div "Benefits" at bounding box center [47, 140] width 94 height 54
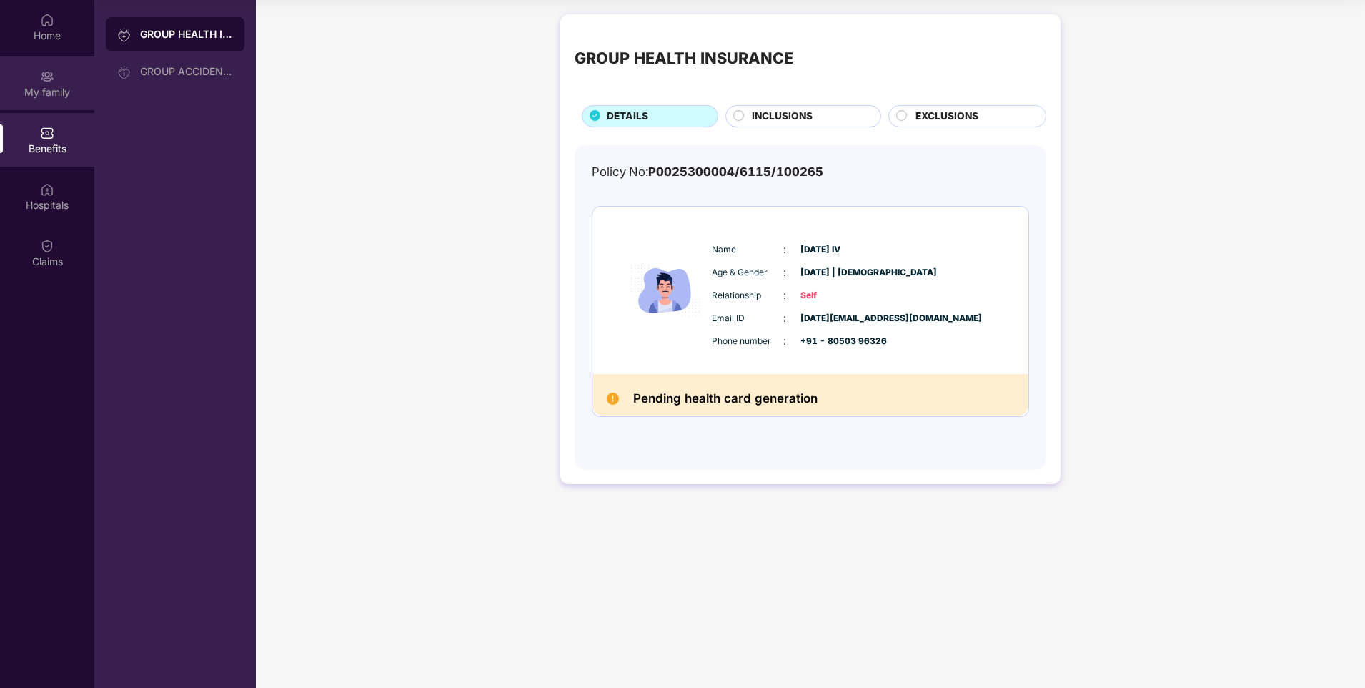
click at [39, 85] on div "My family" at bounding box center [47, 92] width 94 height 14
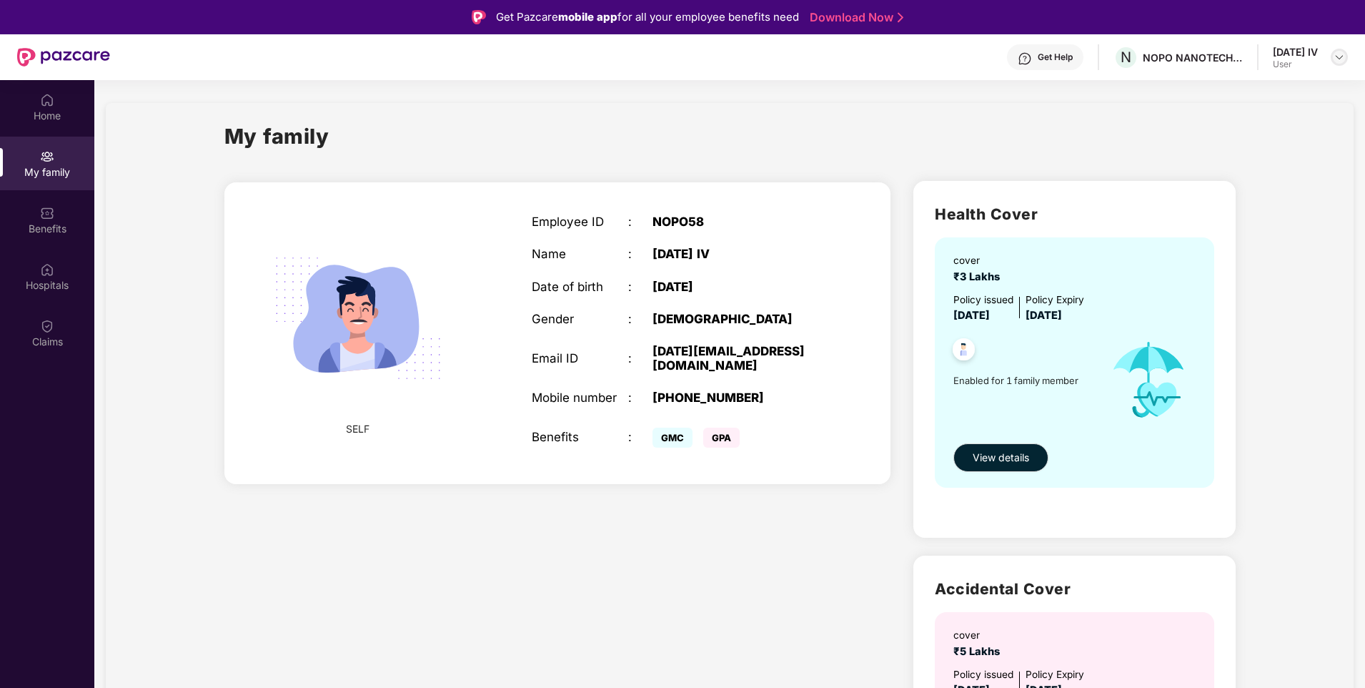
click at [1338, 56] on img at bounding box center [1339, 56] width 11 height 11
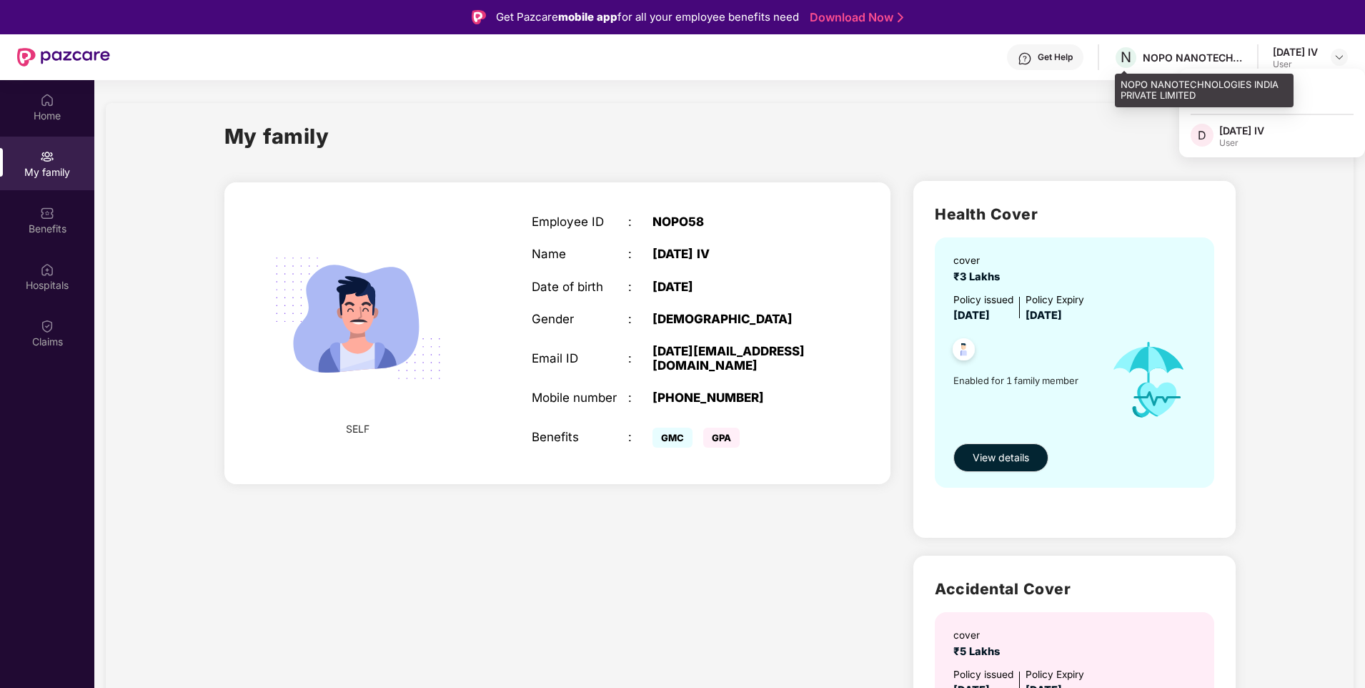
click at [1194, 58] on div "NOPO NANOTECHNOLOGIES INDIA PRIVATE LIMITED" at bounding box center [1193, 58] width 100 height 14
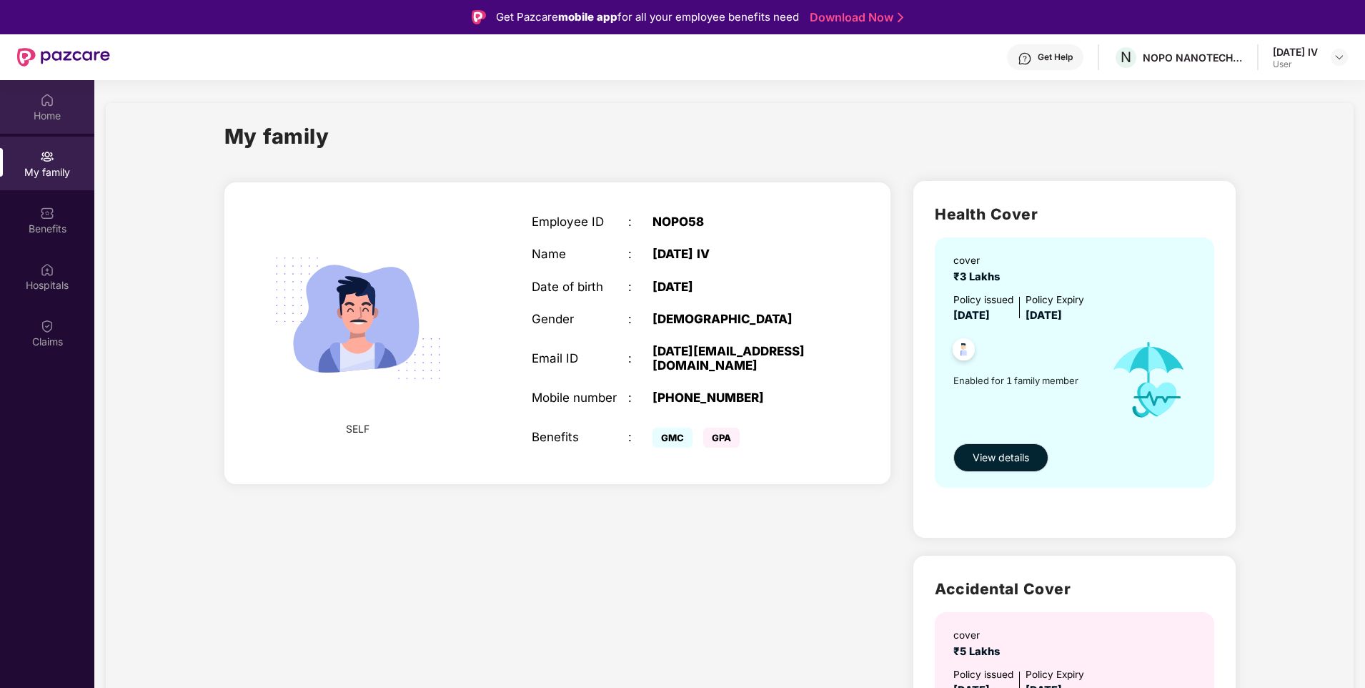
click at [40, 101] on img at bounding box center [47, 100] width 14 height 14
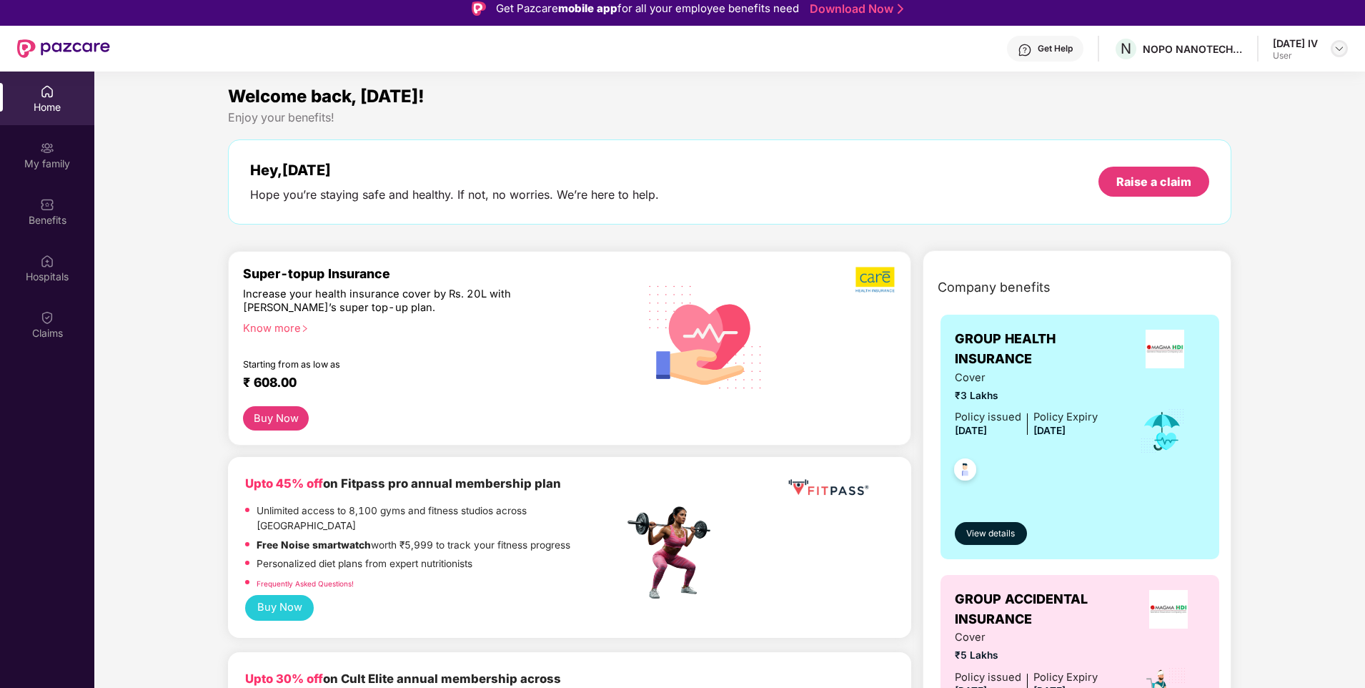
click at [1335, 54] on img at bounding box center [1339, 48] width 11 height 11
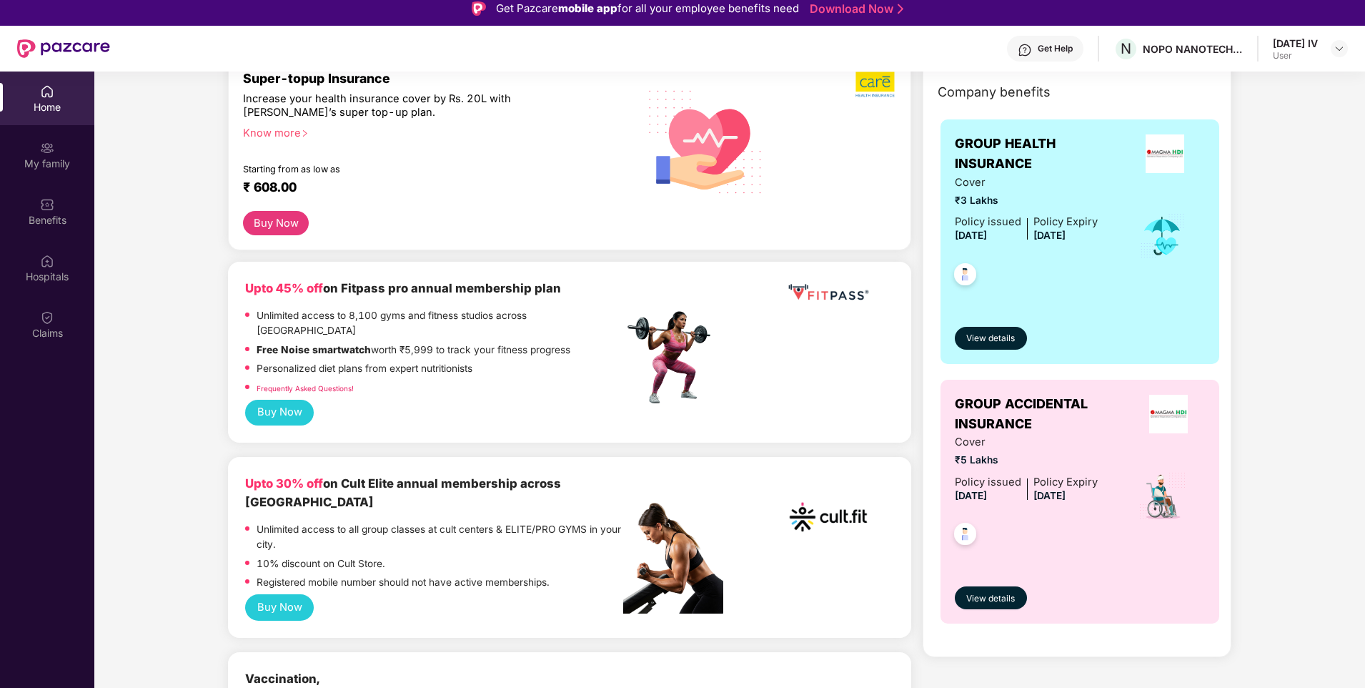
scroll to position [214, 0]
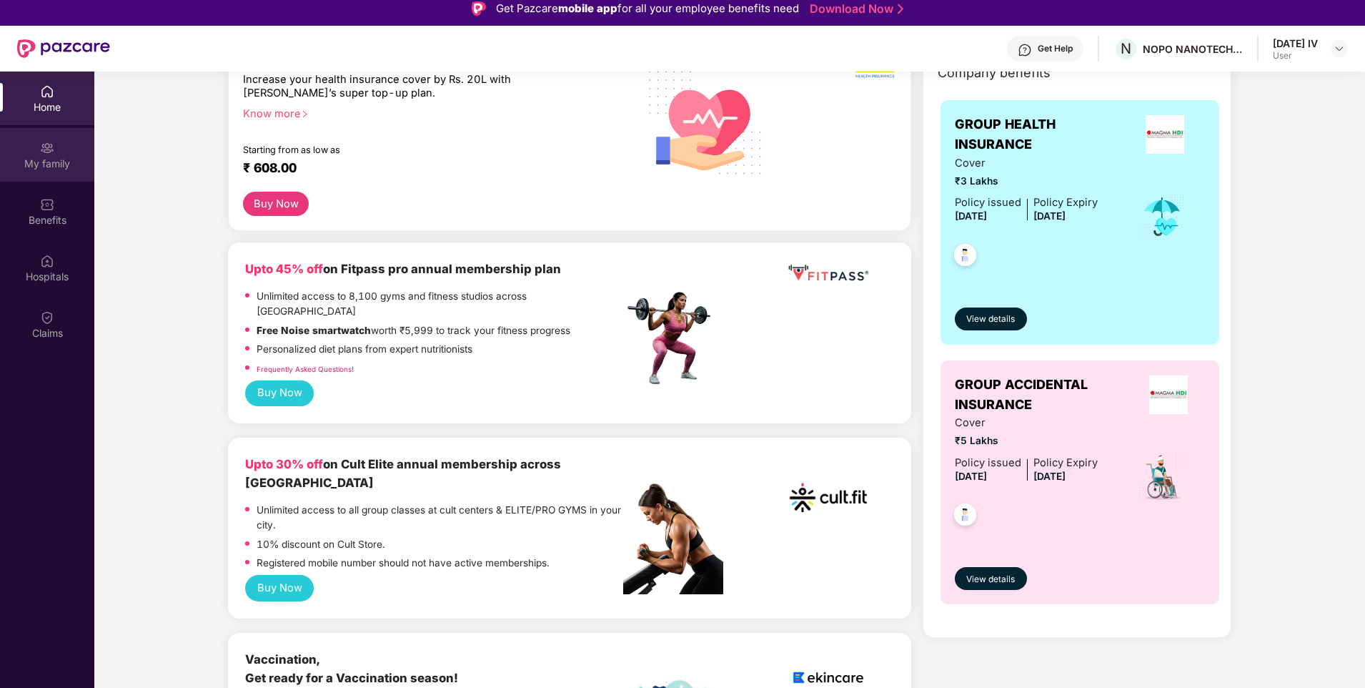
click at [61, 147] on div "My family" at bounding box center [47, 155] width 94 height 54
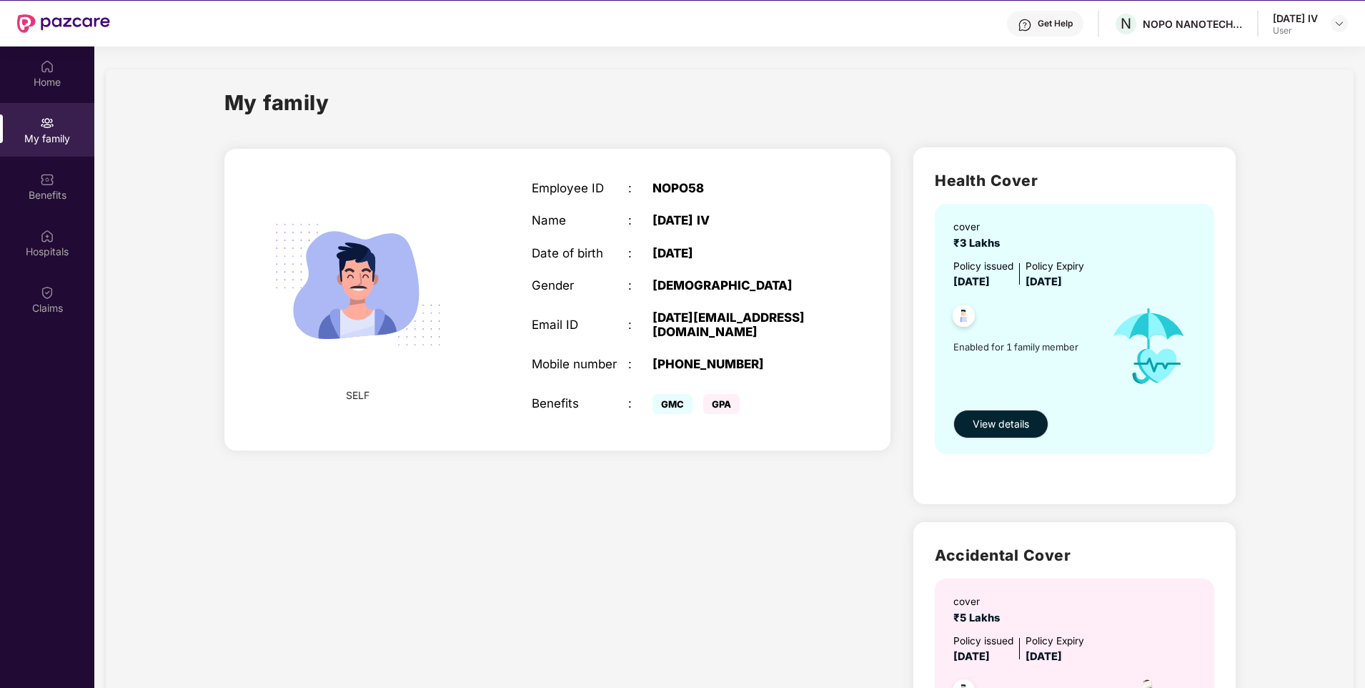
scroll to position [9, 0]
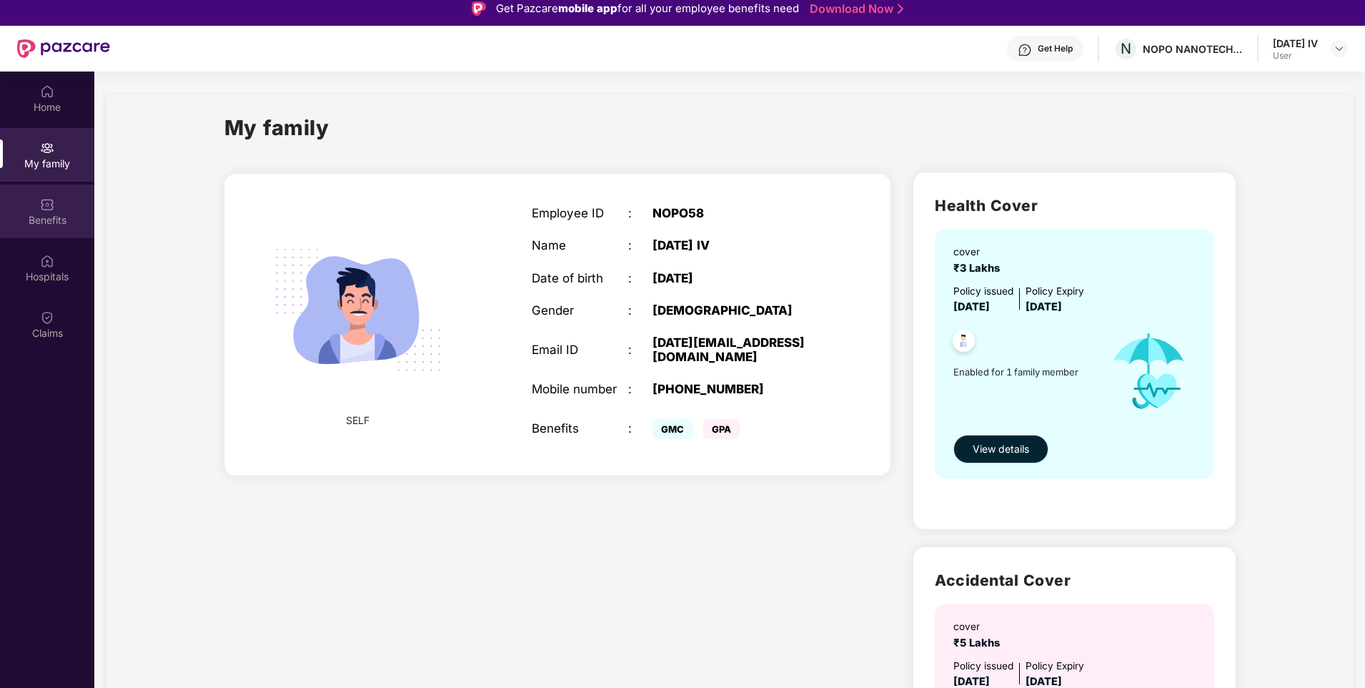
click at [31, 199] on div "Benefits" at bounding box center [47, 211] width 94 height 54
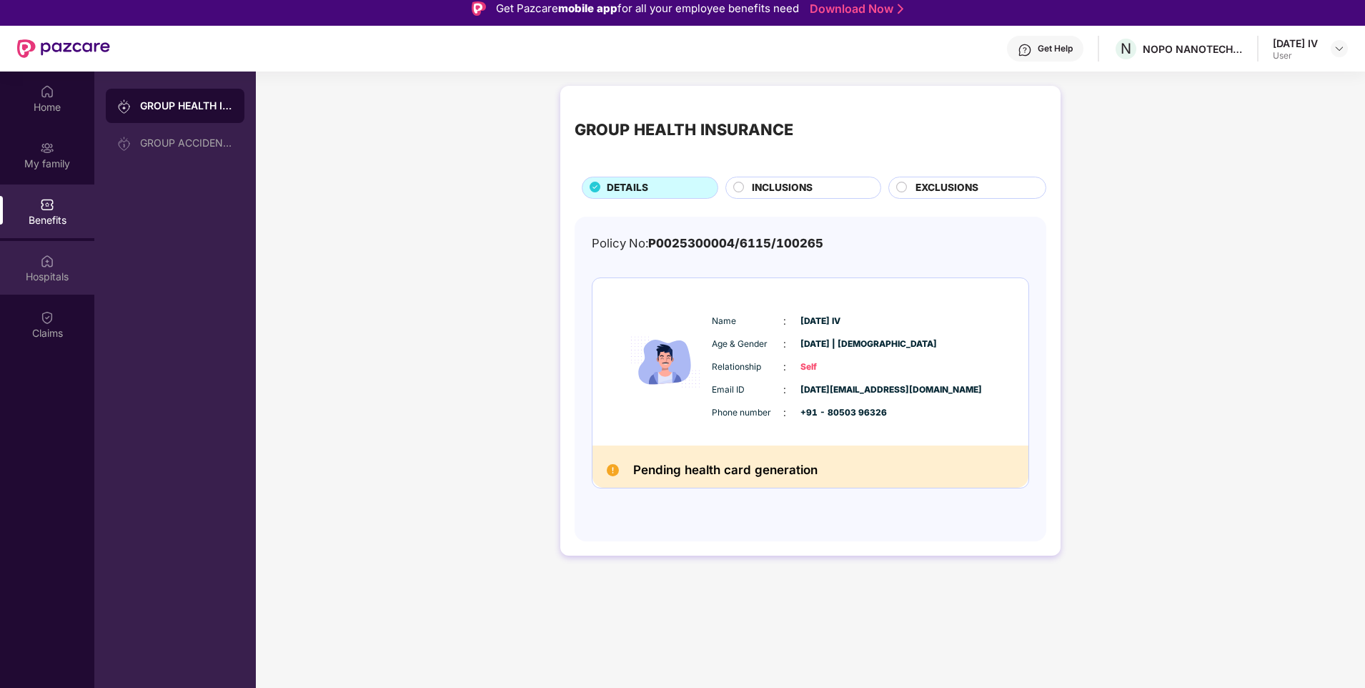
click at [63, 264] on div "Hospitals" at bounding box center [47, 268] width 94 height 54
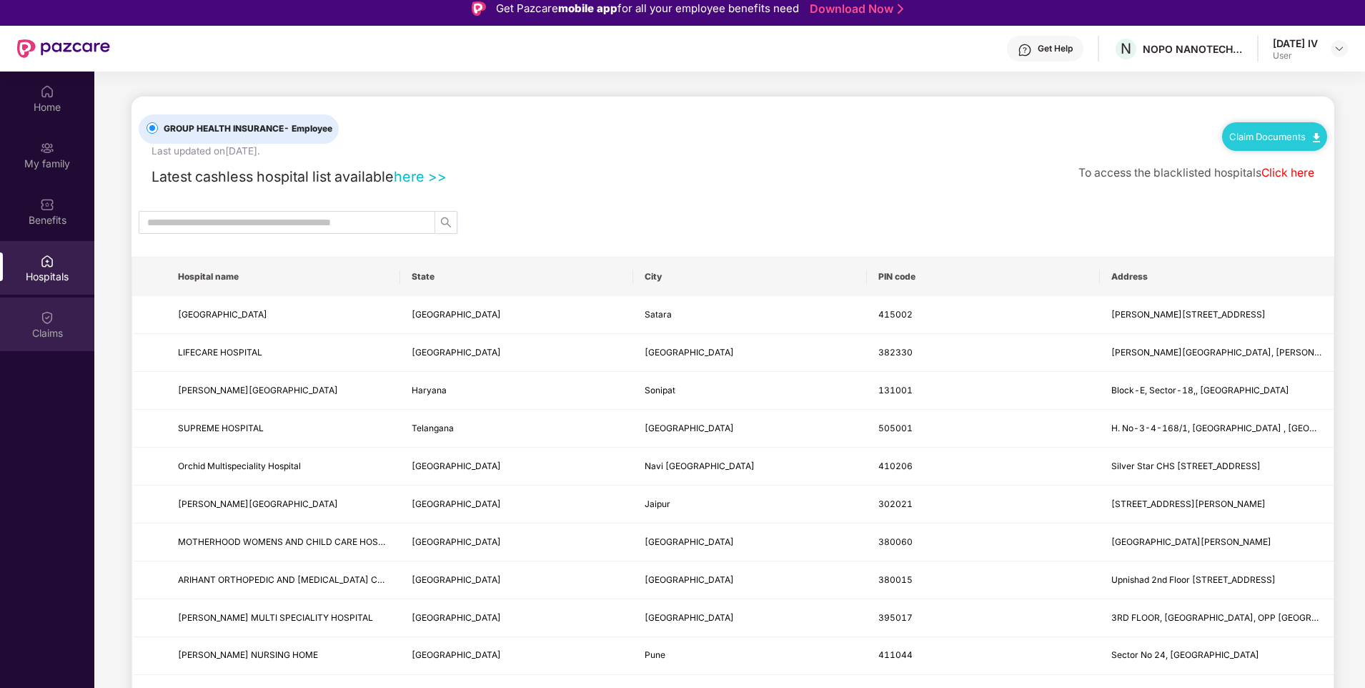
click at [46, 305] on div "Claims" at bounding box center [47, 324] width 94 height 54
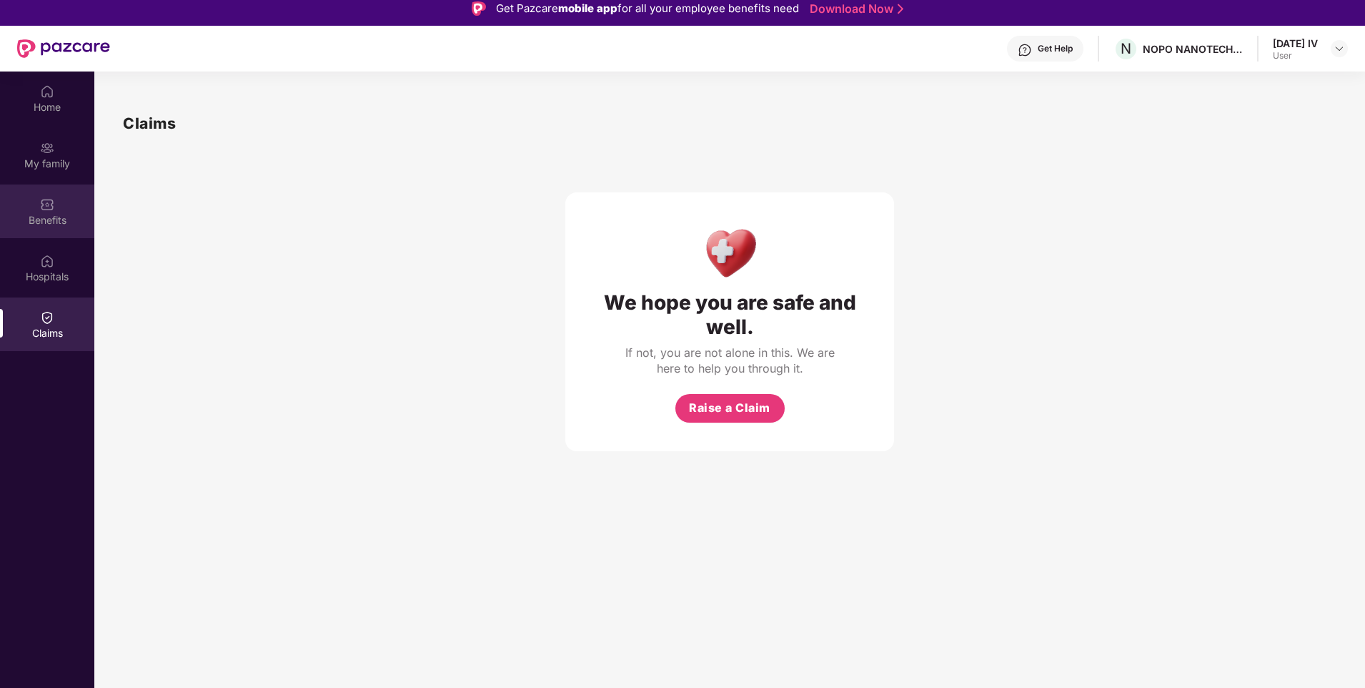
click at [54, 219] on div "Benefits" at bounding box center [47, 220] width 94 height 14
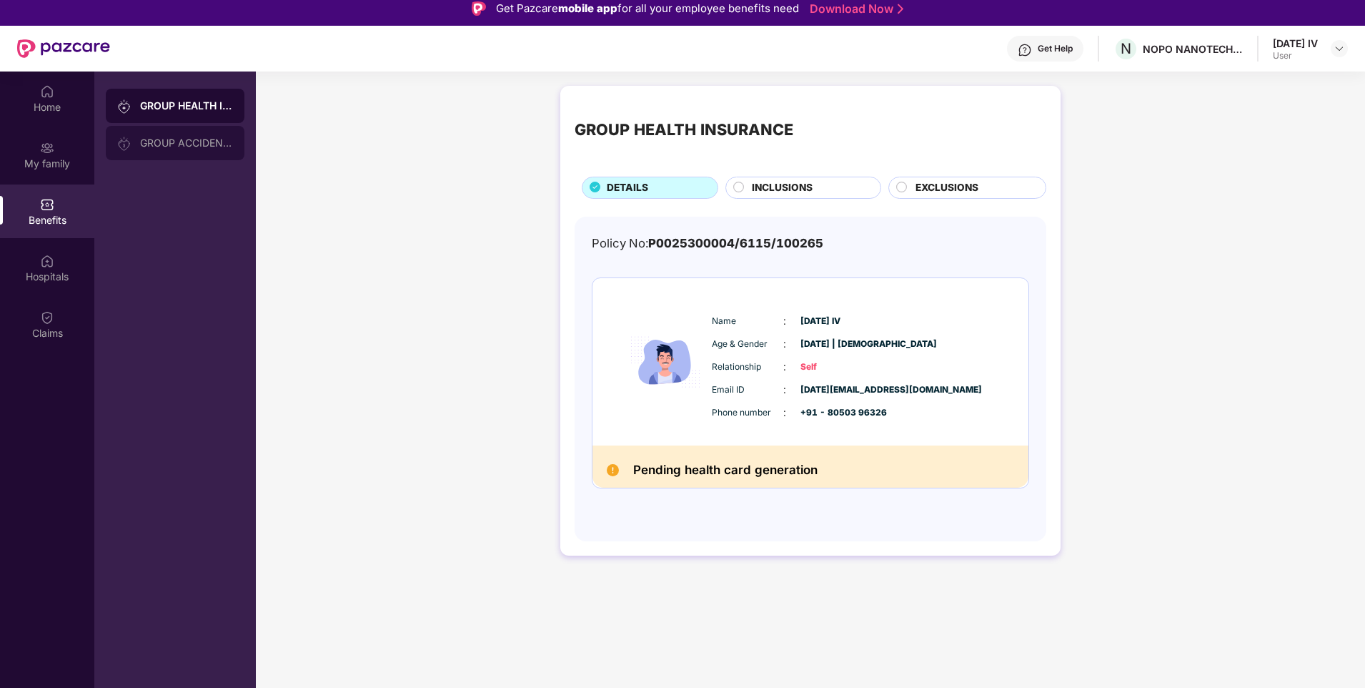
click at [129, 141] on img at bounding box center [124, 144] width 14 height 14
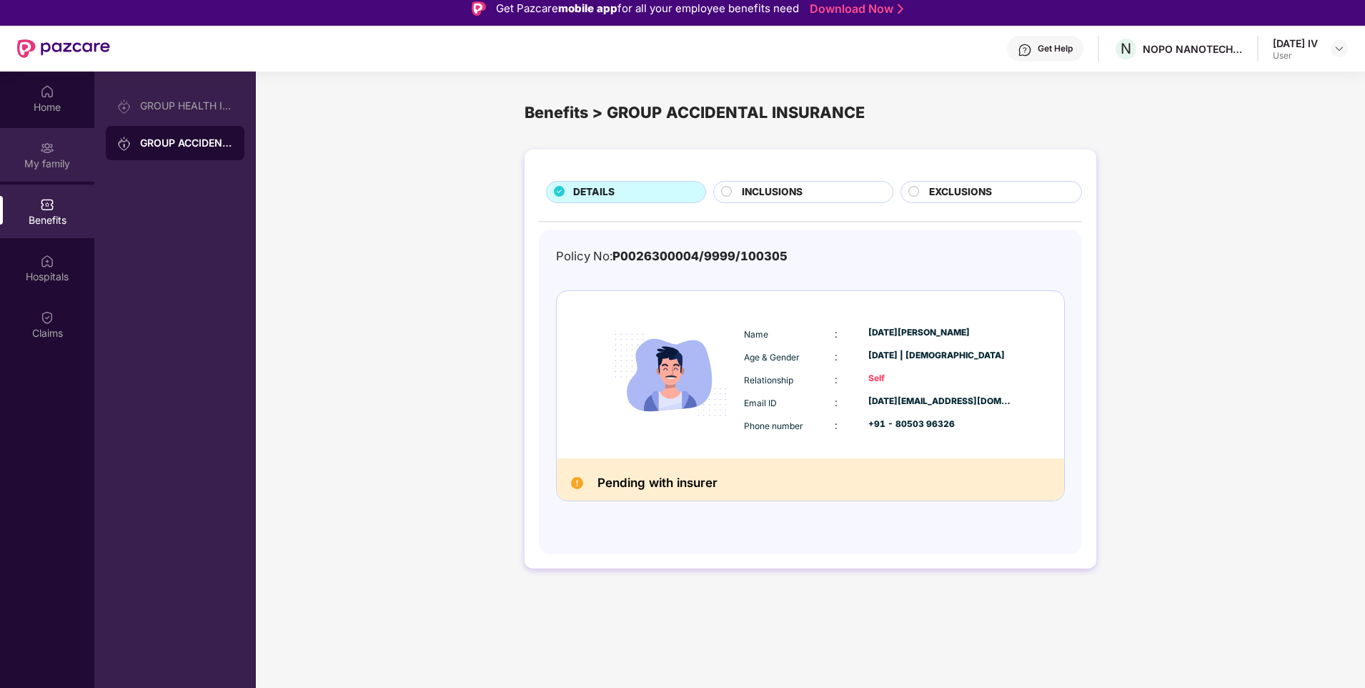
click at [42, 155] on div "My family" at bounding box center [47, 155] width 94 height 54
